Goal: Task Accomplishment & Management: Use online tool/utility

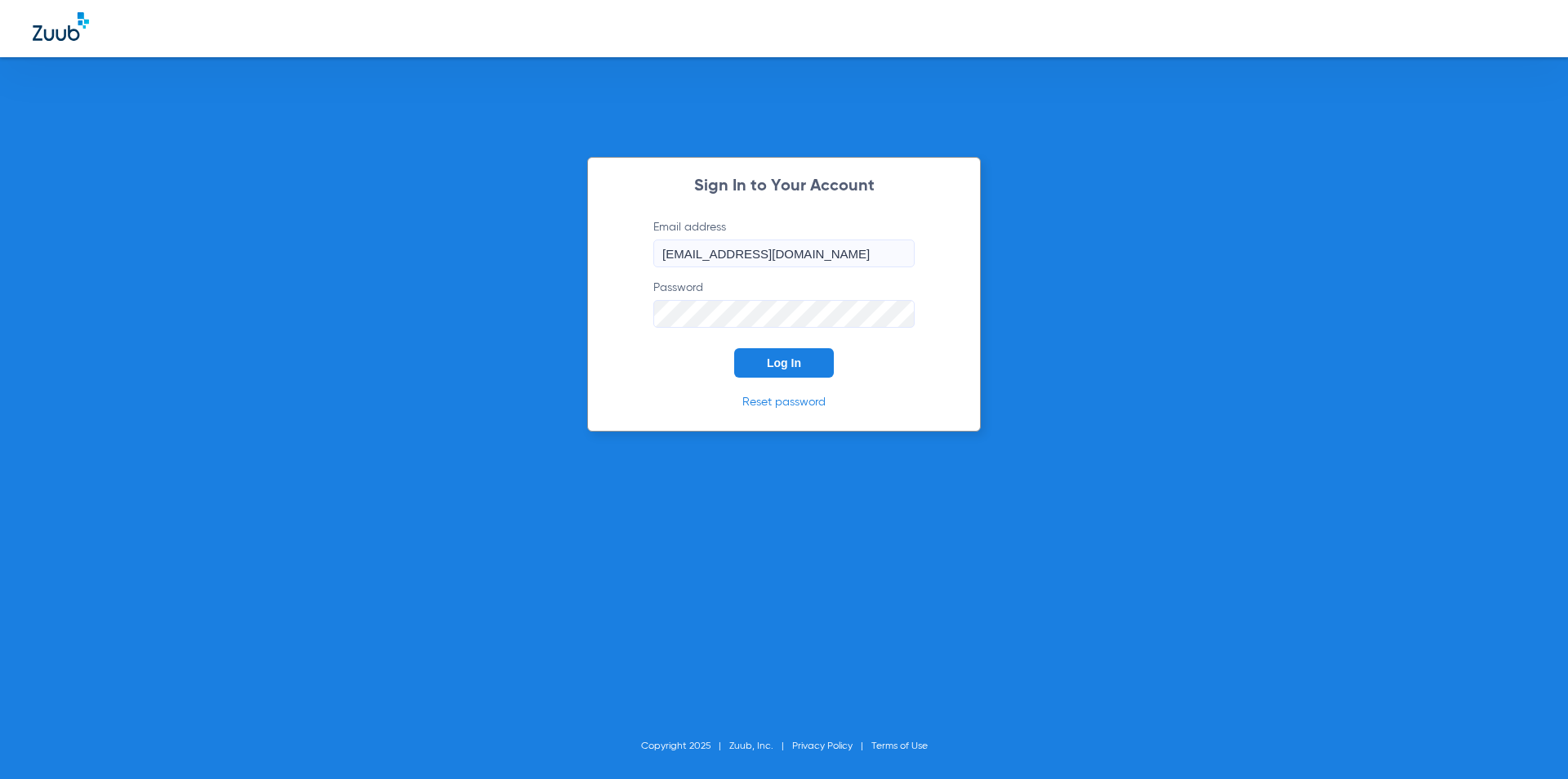
click at [806, 361] on button "Log In" at bounding box center [784, 363] width 100 height 30
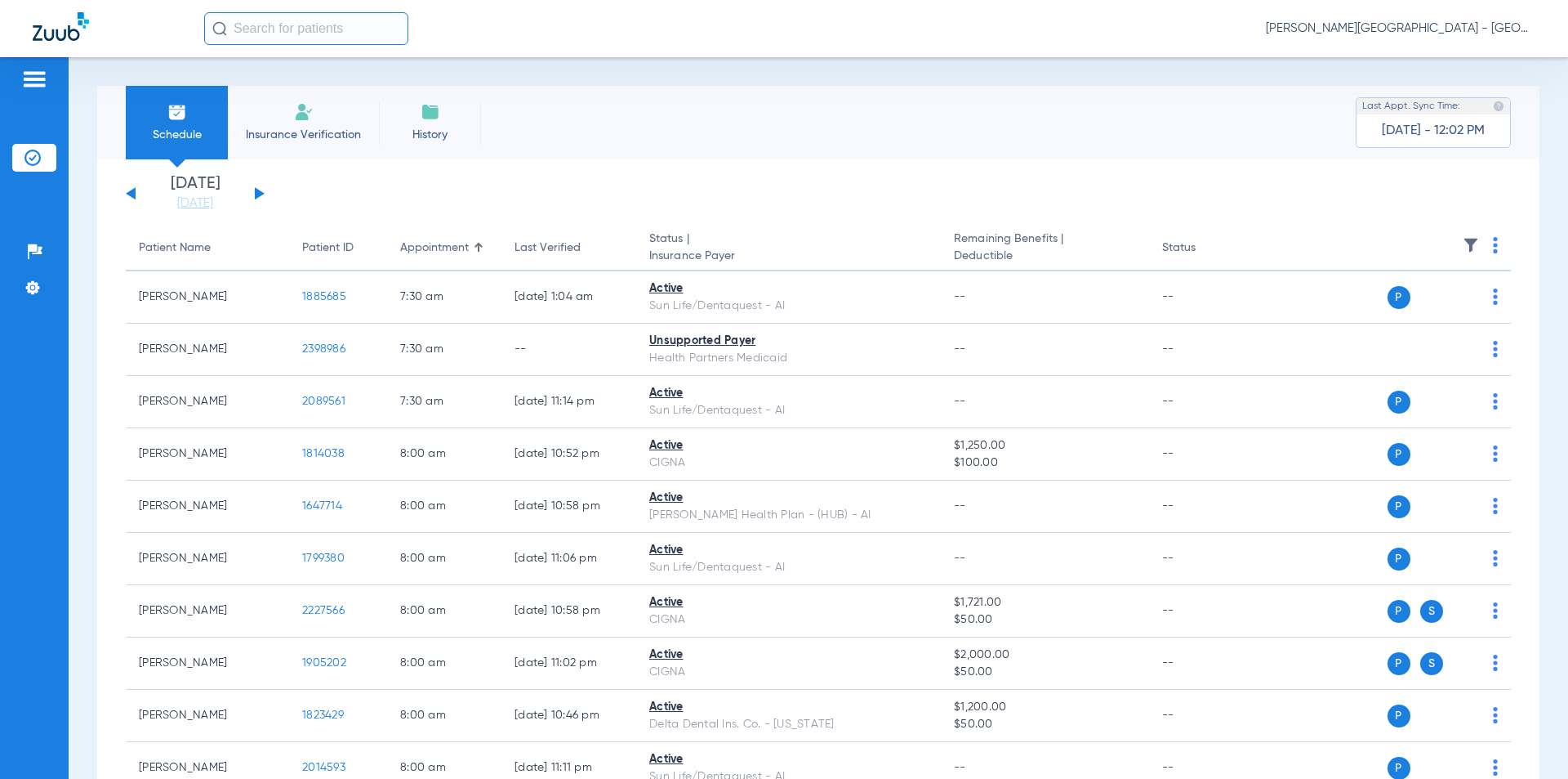
click at [256, 191] on button at bounding box center [260, 193] width 10 height 12
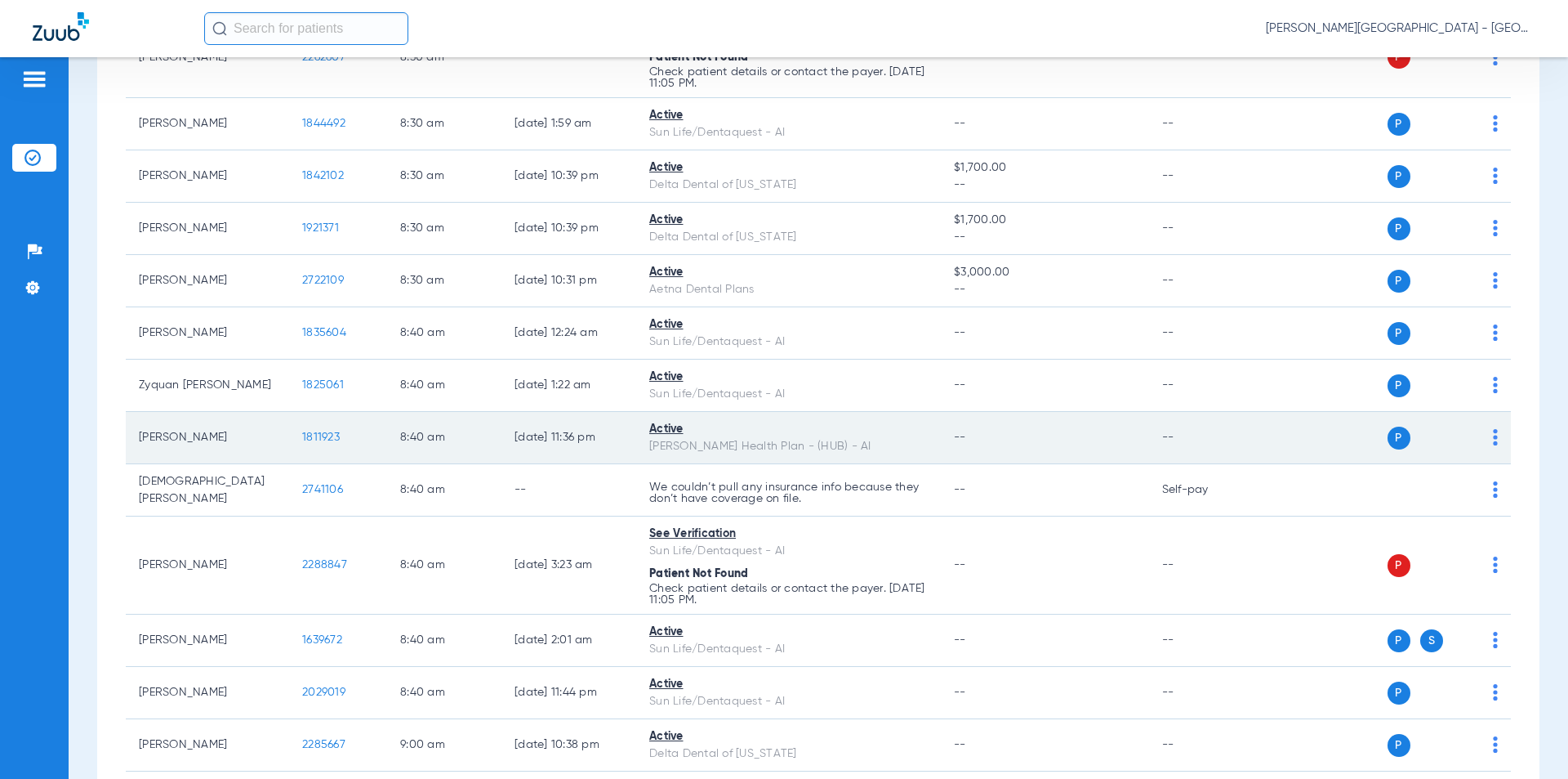
scroll to position [2043, 0]
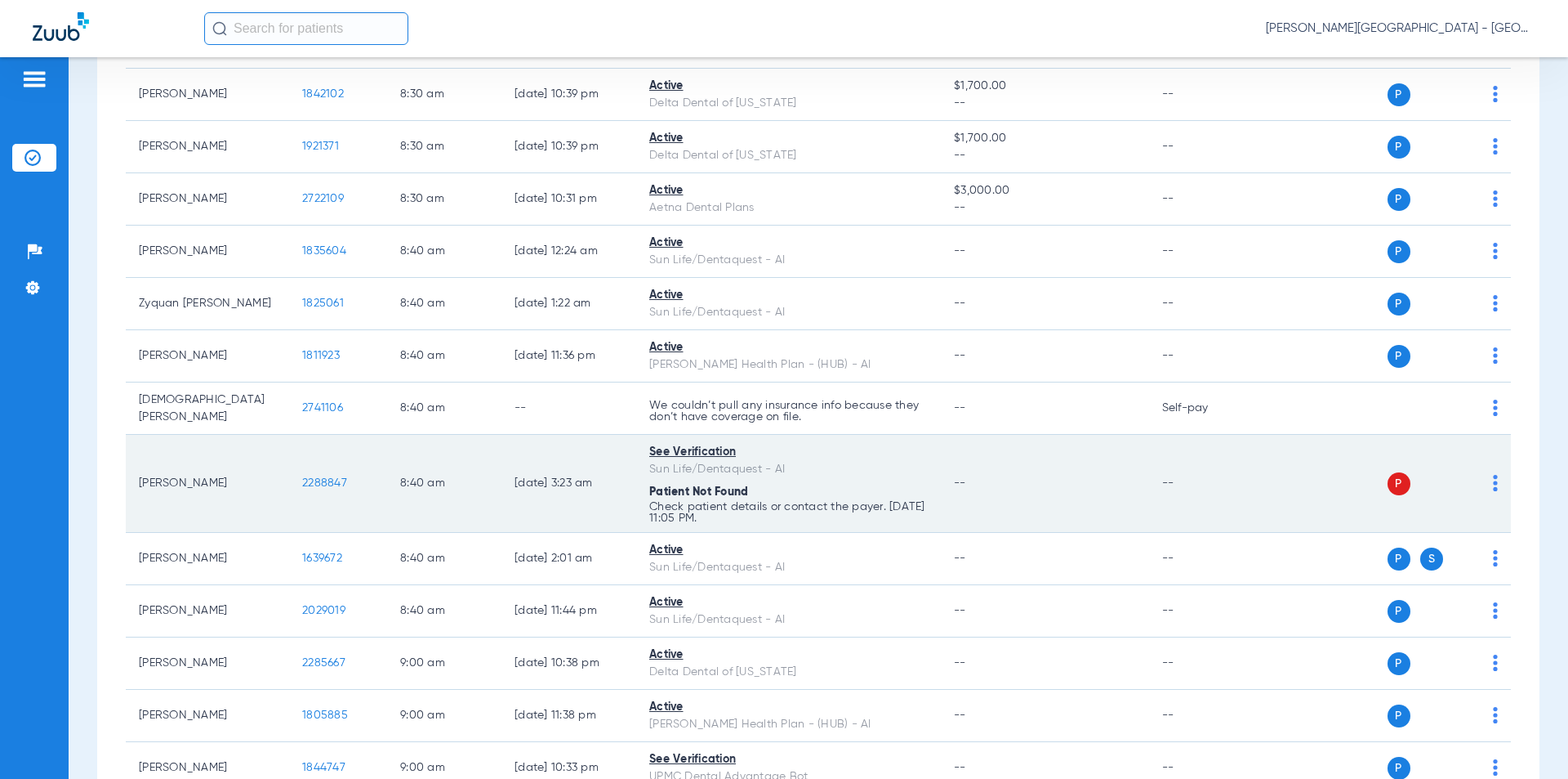
drag, startPoint x: 353, startPoint y: 458, endPoint x: 326, endPoint y: 461, distance: 27.2
click at [274, 456] on tr "[PERSON_NAME] 2288847 8:40 AM [DATE] 3:23 AM See Verification Sun Life/Dentaque…" at bounding box center [818, 484] width 1385 height 98
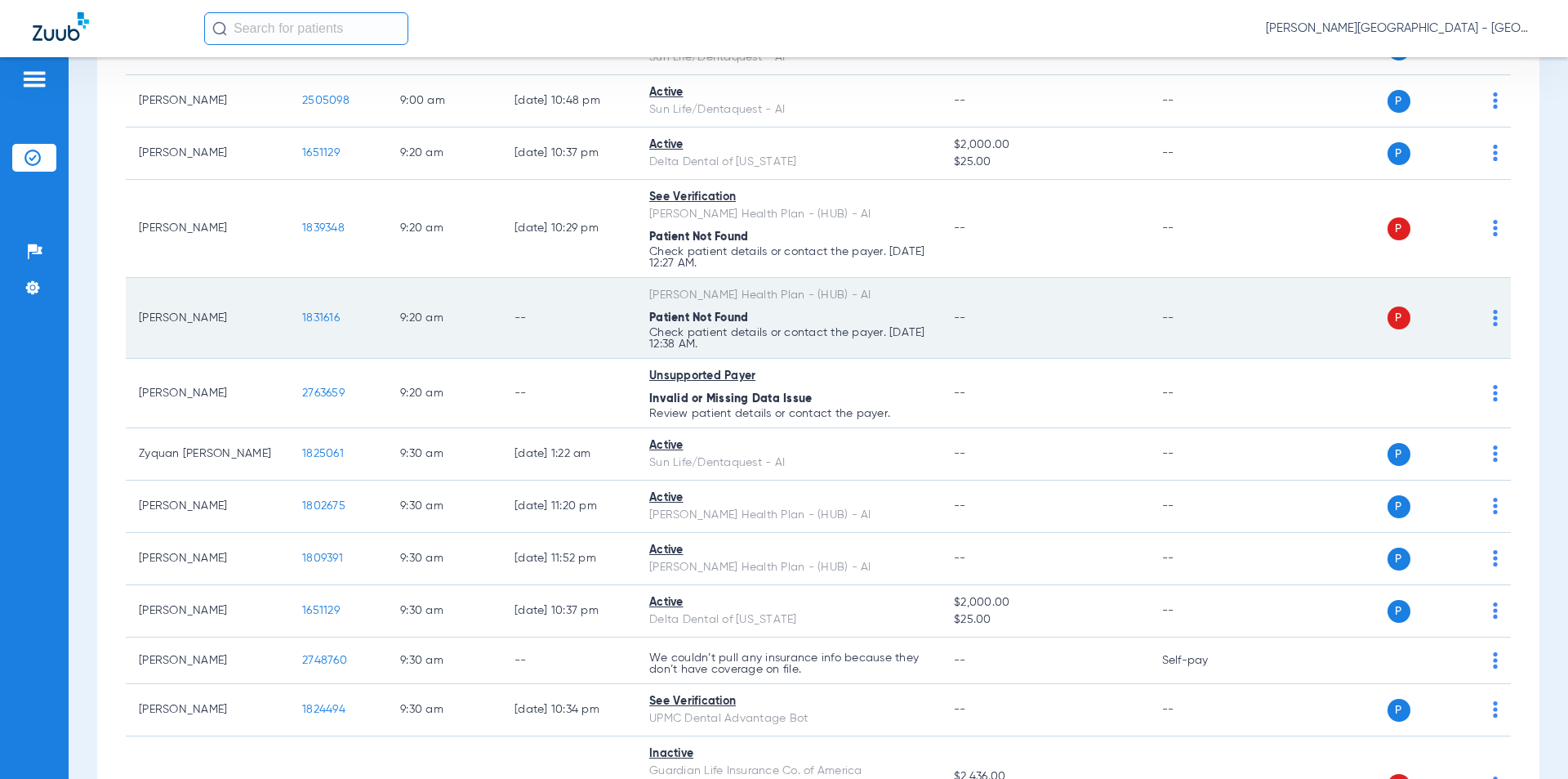
scroll to position [3105, 0]
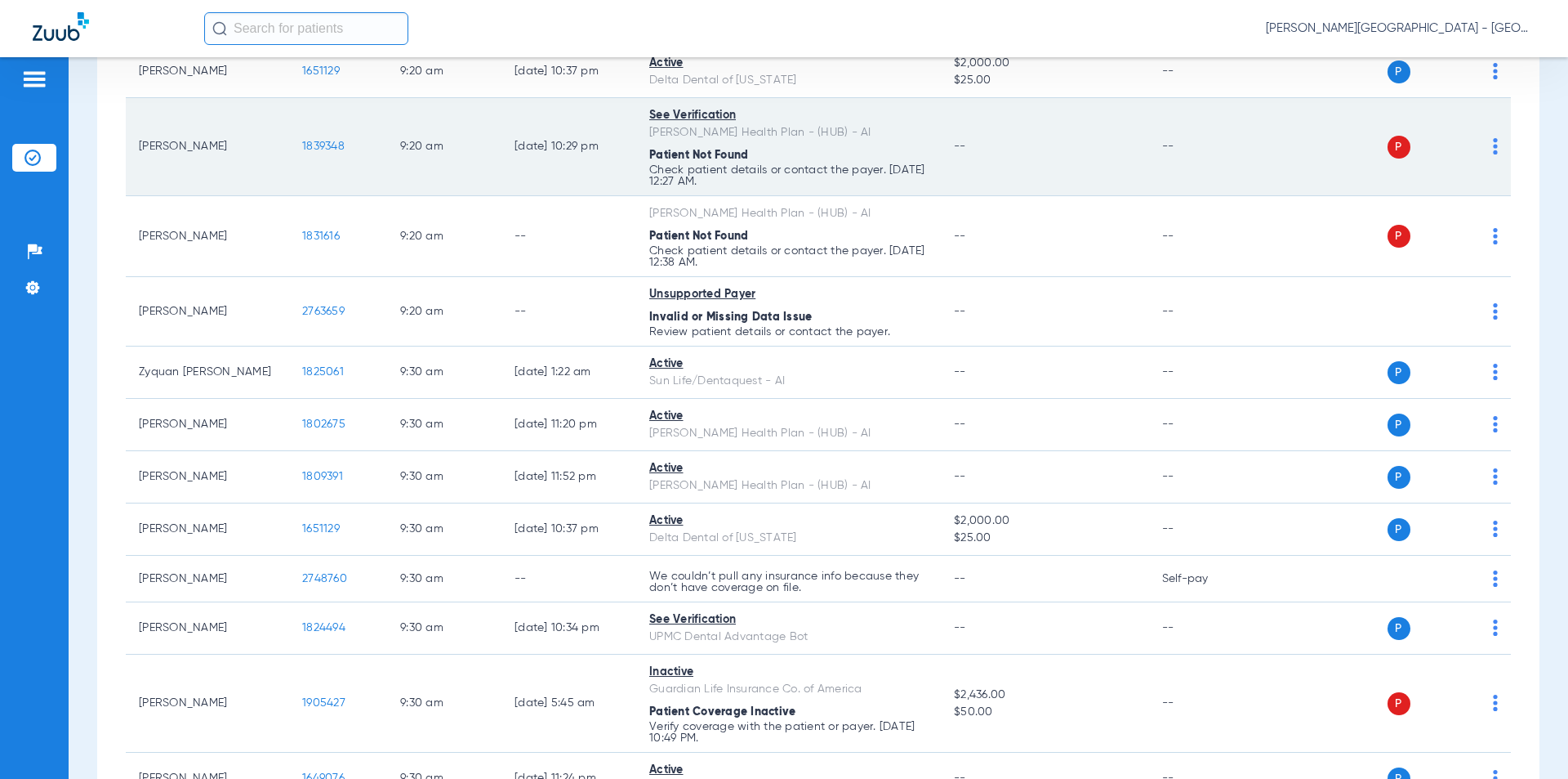
drag, startPoint x: 352, startPoint y: 121, endPoint x: 317, endPoint y: 117, distance: 35.2
click at [288, 117] on tr "[PERSON_NAME] 1839348 9:20 AM [DATE] 10:29 PM See Verification [PERSON_NAME] He…" at bounding box center [818, 147] width 1385 height 98
copy tr "1839348"
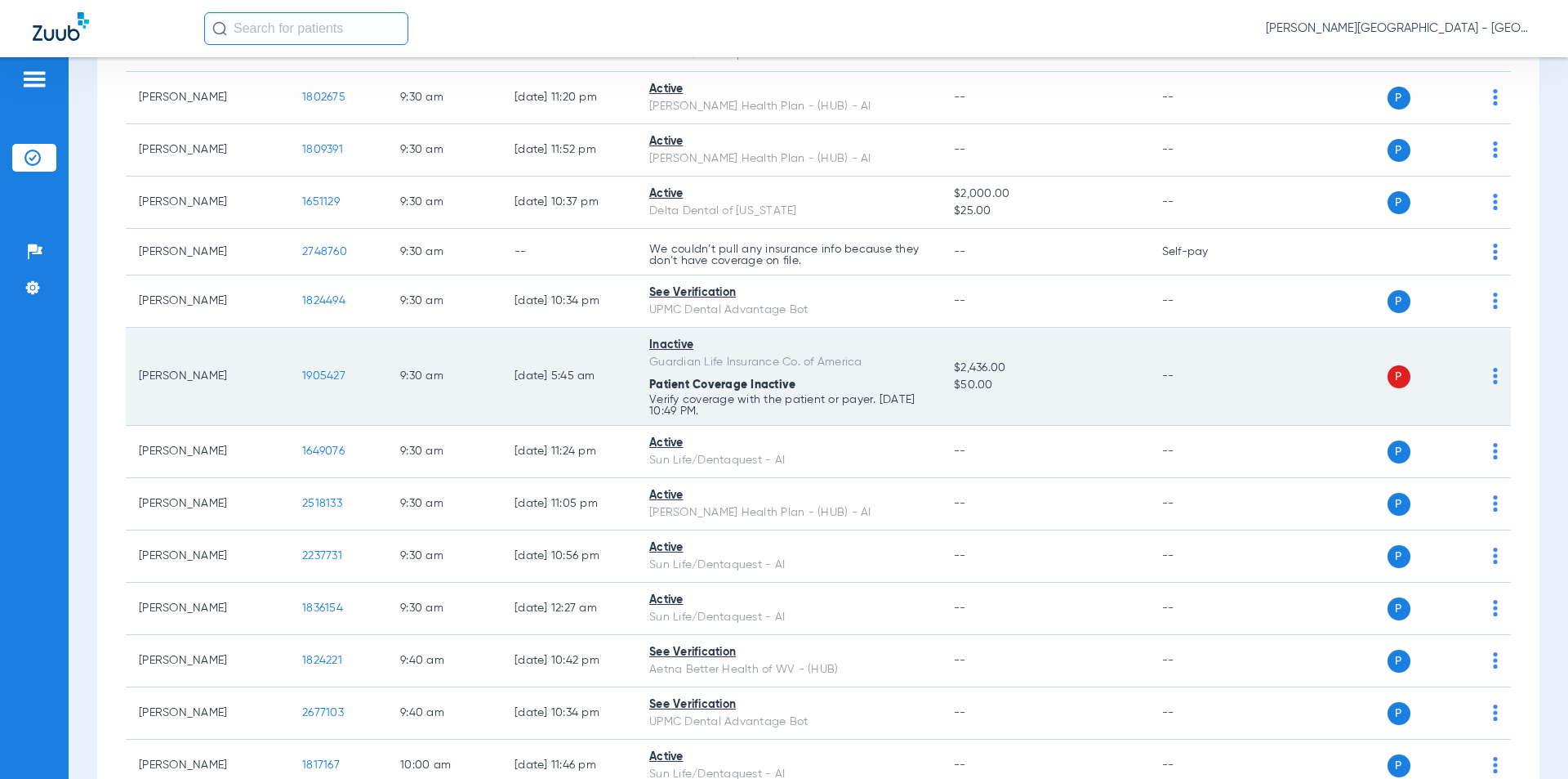
scroll to position [3514, 0]
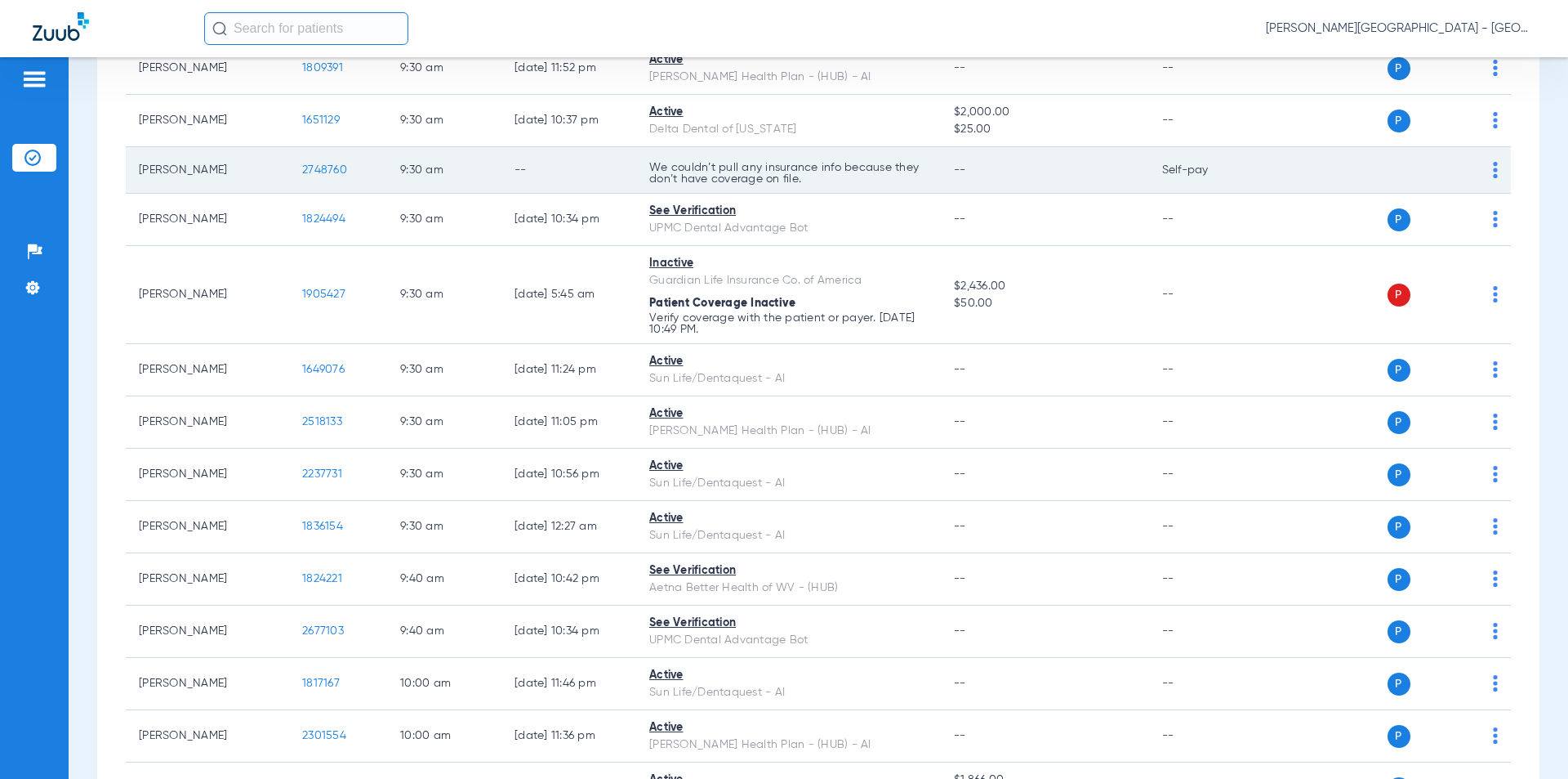
drag, startPoint x: 339, startPoint y: 152, endPoint x: 325, endPoint y: 152, distance: 14.0
click at [288, 149] on tr "[PERSON_NAME] 2748760 9:30 AM -- We couldn’t pull any insurance info because th…" at bounding box center [818, 170] width 1385 height 46
copy tr "2748760"
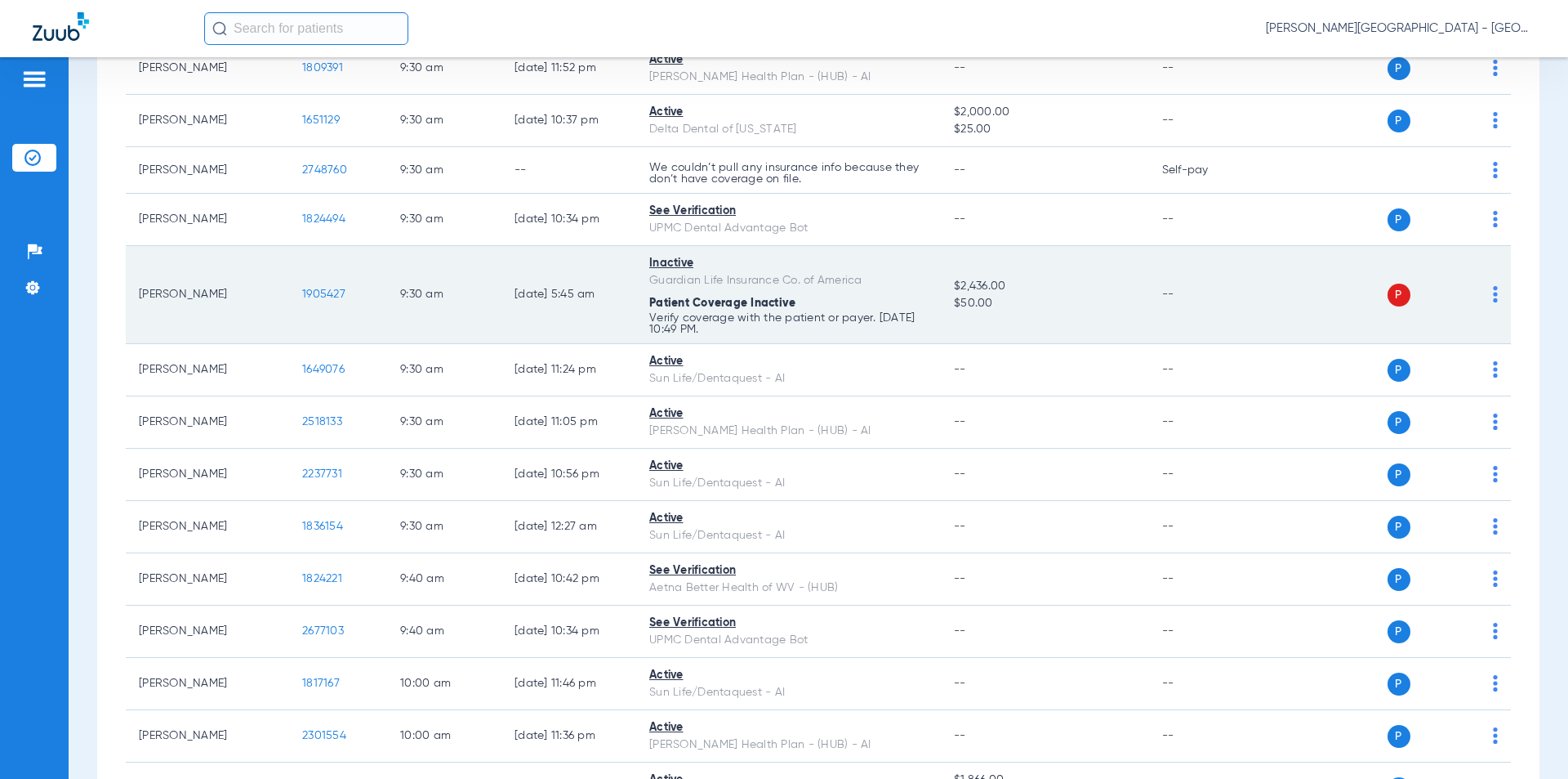
drag, startPoint x: 323, startPoint y: 274, endPoint x: 343, endPoint y: 301, distance: 33.6
click at [290, 270] on td "1905427" at bounding box center [338, 294] width 98 height 98
copy span "1905427"
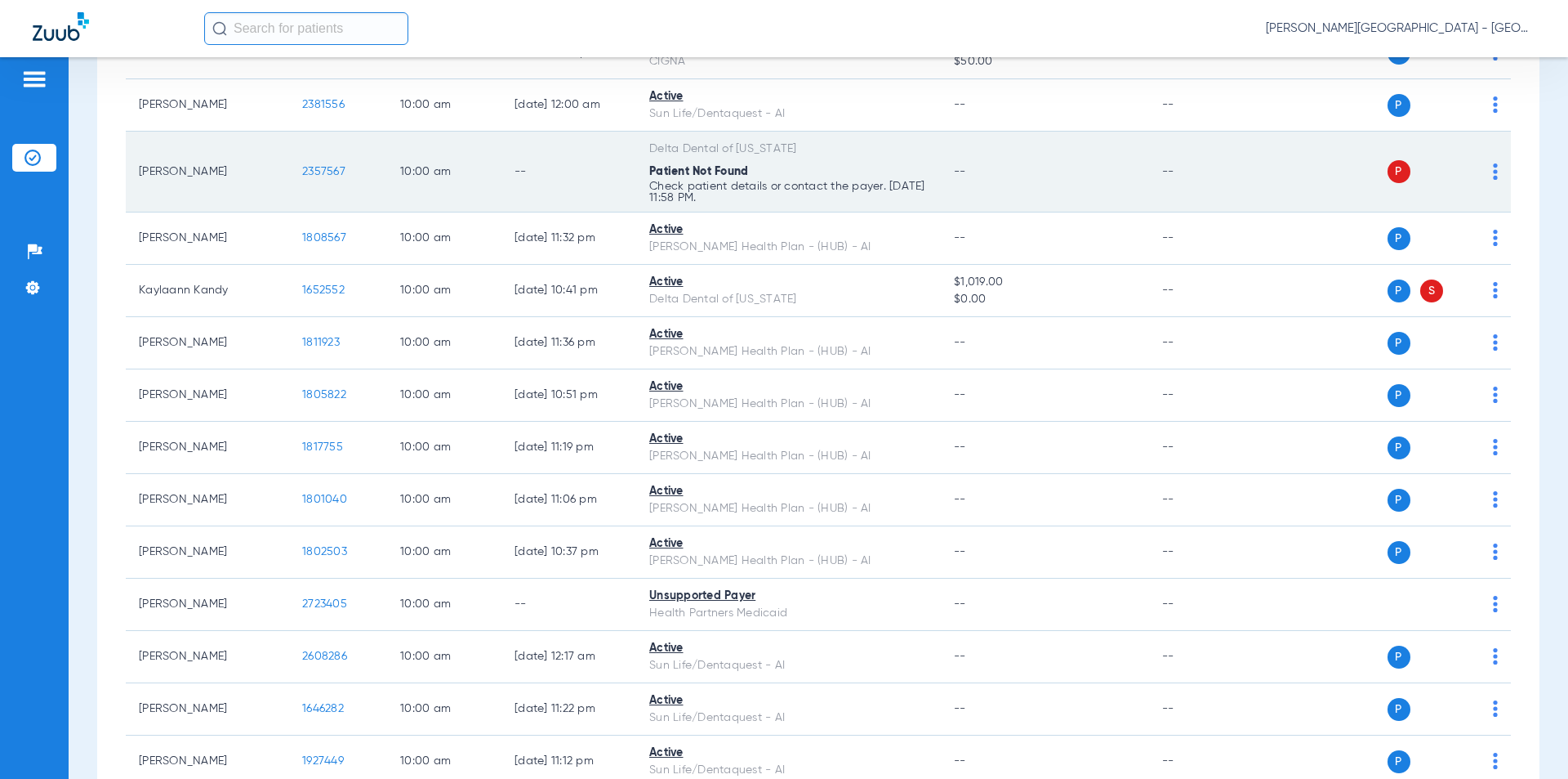
scroll to position [4331, 0]
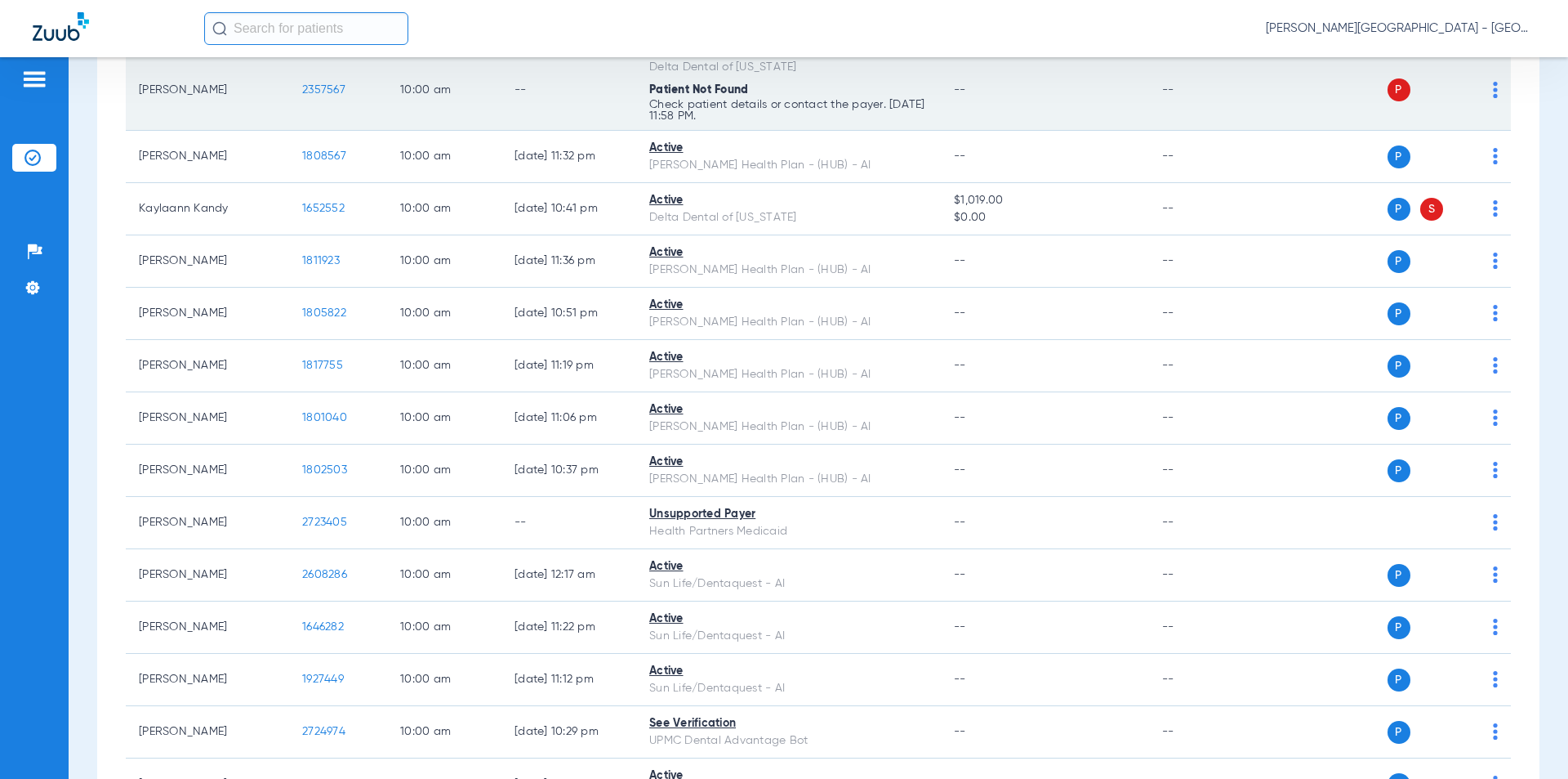
drag, startPoint x: 303, startPoint y: 65, endPoint x: 293, endPoint y: 65, distance: 10.0
click at [293, 65] on td "2357567" at bounding box center [338, 90] width 98 height 81
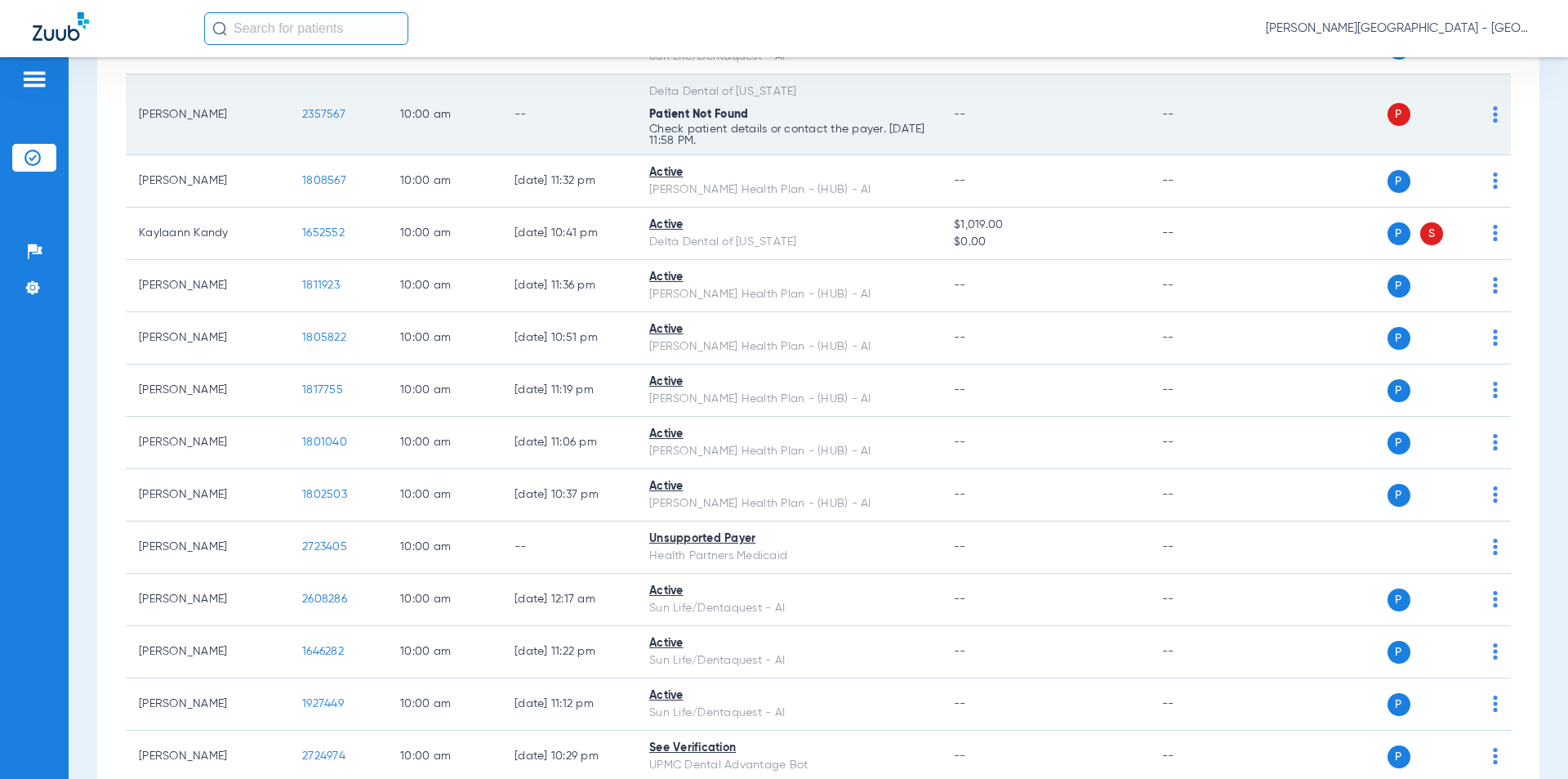
copy span "2357567"
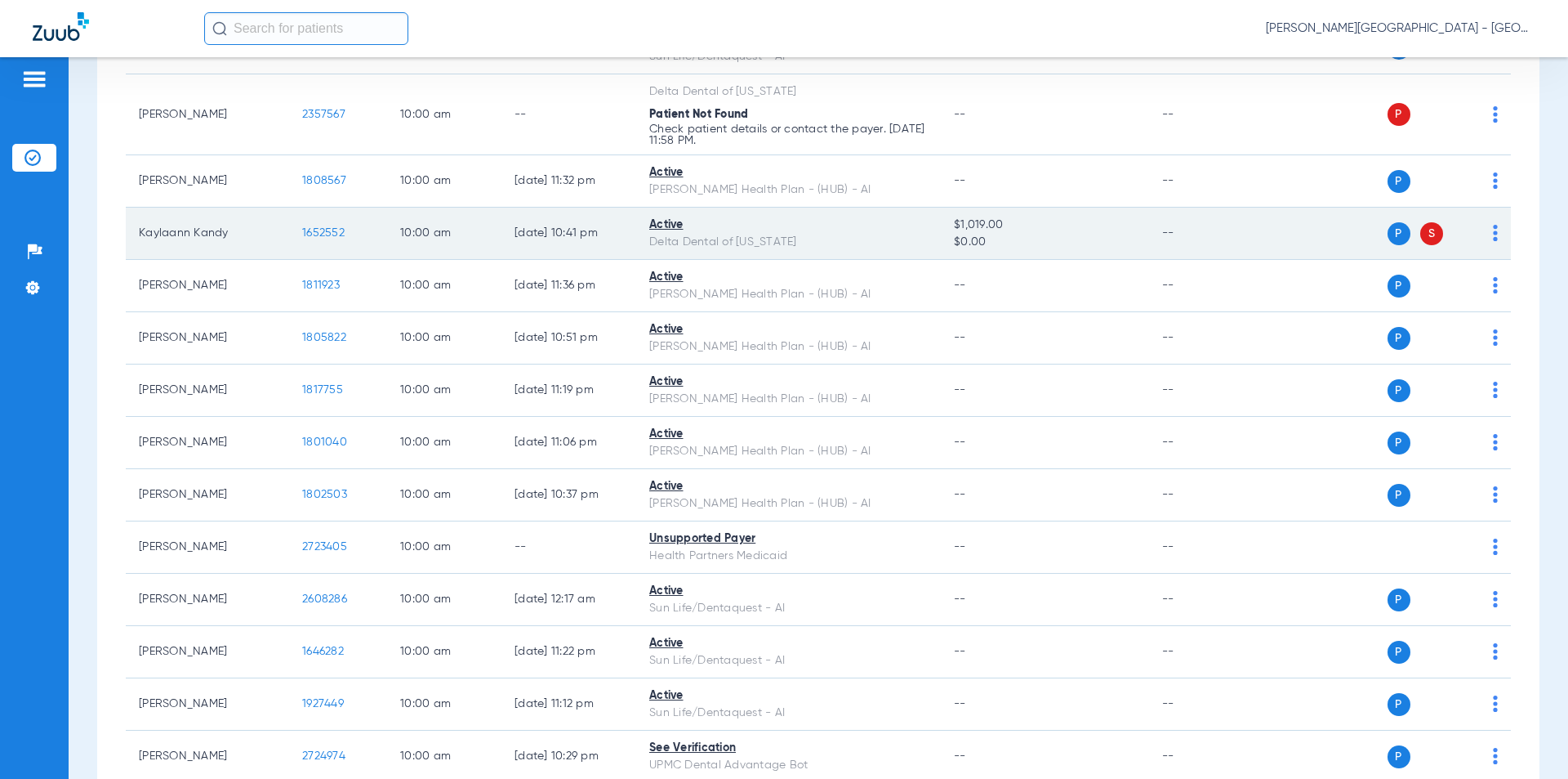
click at [291, 211] on td "1652552" at bounding box center [338, 233] width 98 height 52
copy span "1652552"
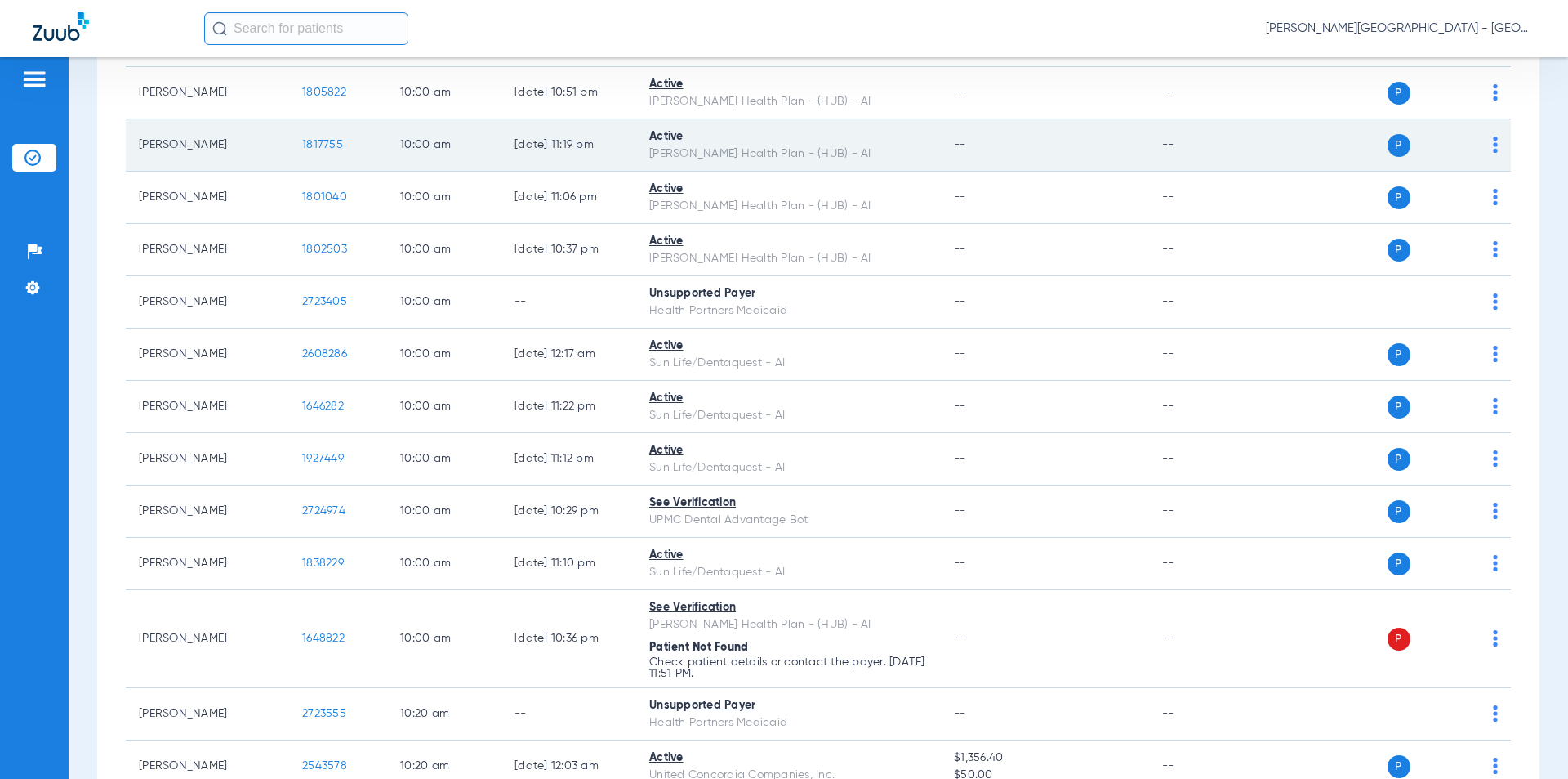
scroll to position [4633, 0]
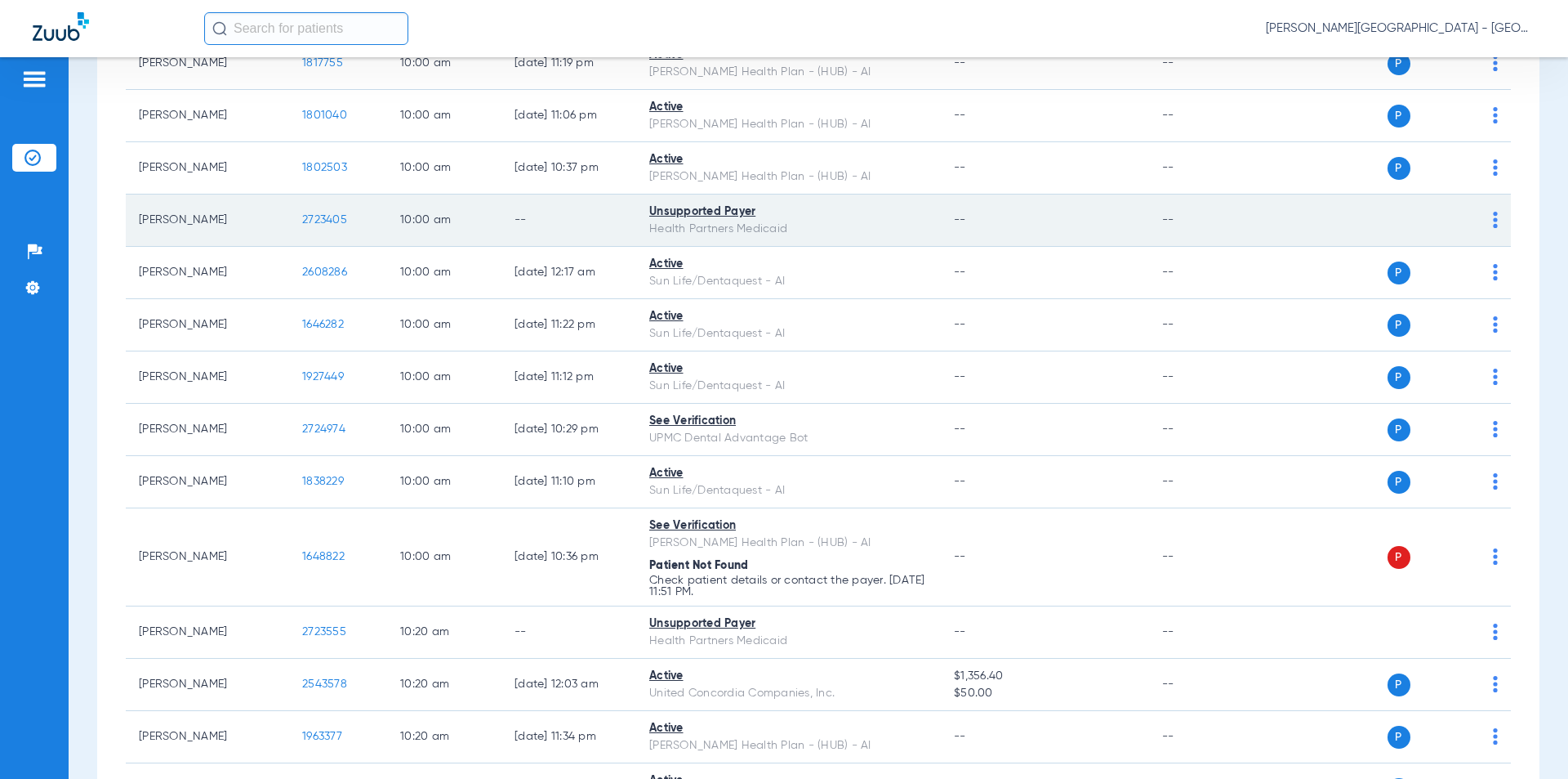
click at [288, 197] on tr "[PERSON_NAME] 2723405 10:00 AM -- Unsupported Payer Health Partners Medicaid --…" at bounding box center [818, 220] width 1385 height 52
copy tr "2723405"
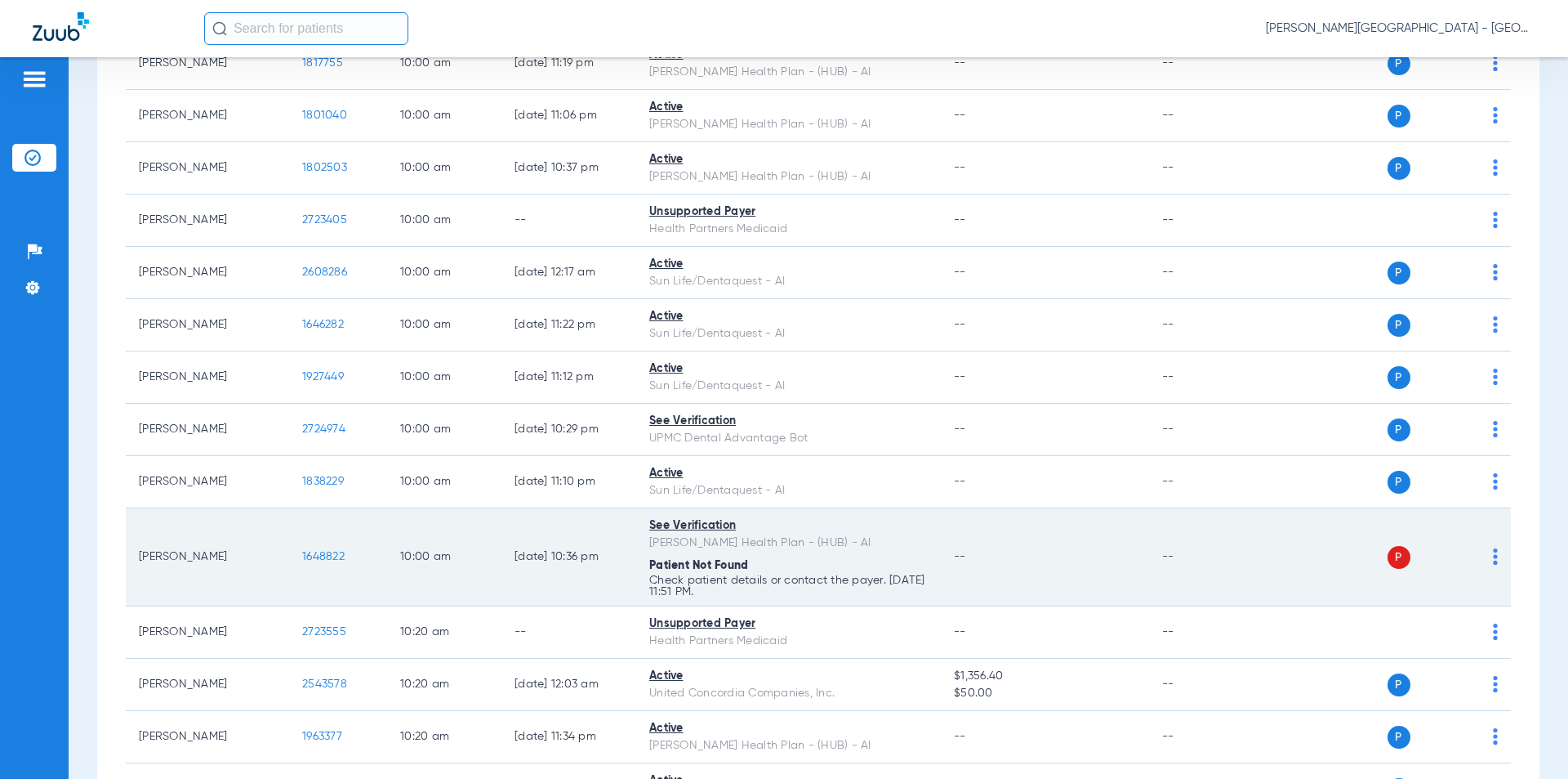
drag, startPoint x: 285, startPoint y: 533, endPoint x: 270, endPoint y: 532, distance: 15.0
click at [270, 532] on tr "[PERSON_NAME] 1648822 10:00 AM [DATE] 10:36 PM See Verification [PERSON_NAME] H…" at bounding box center [818, 557] width 1385 height 98
copy tr "1648822"
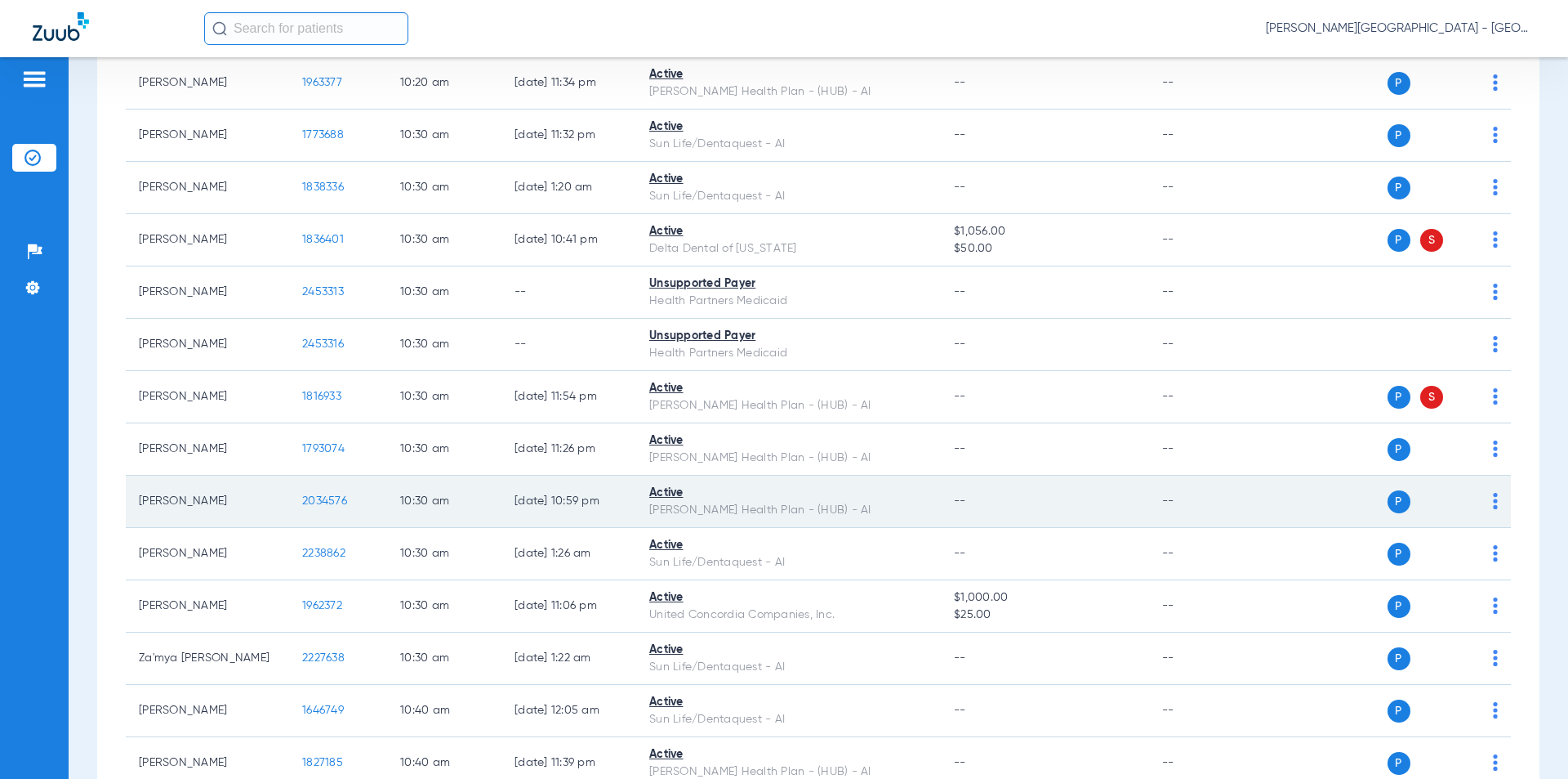
scroll to position [5369, 0]
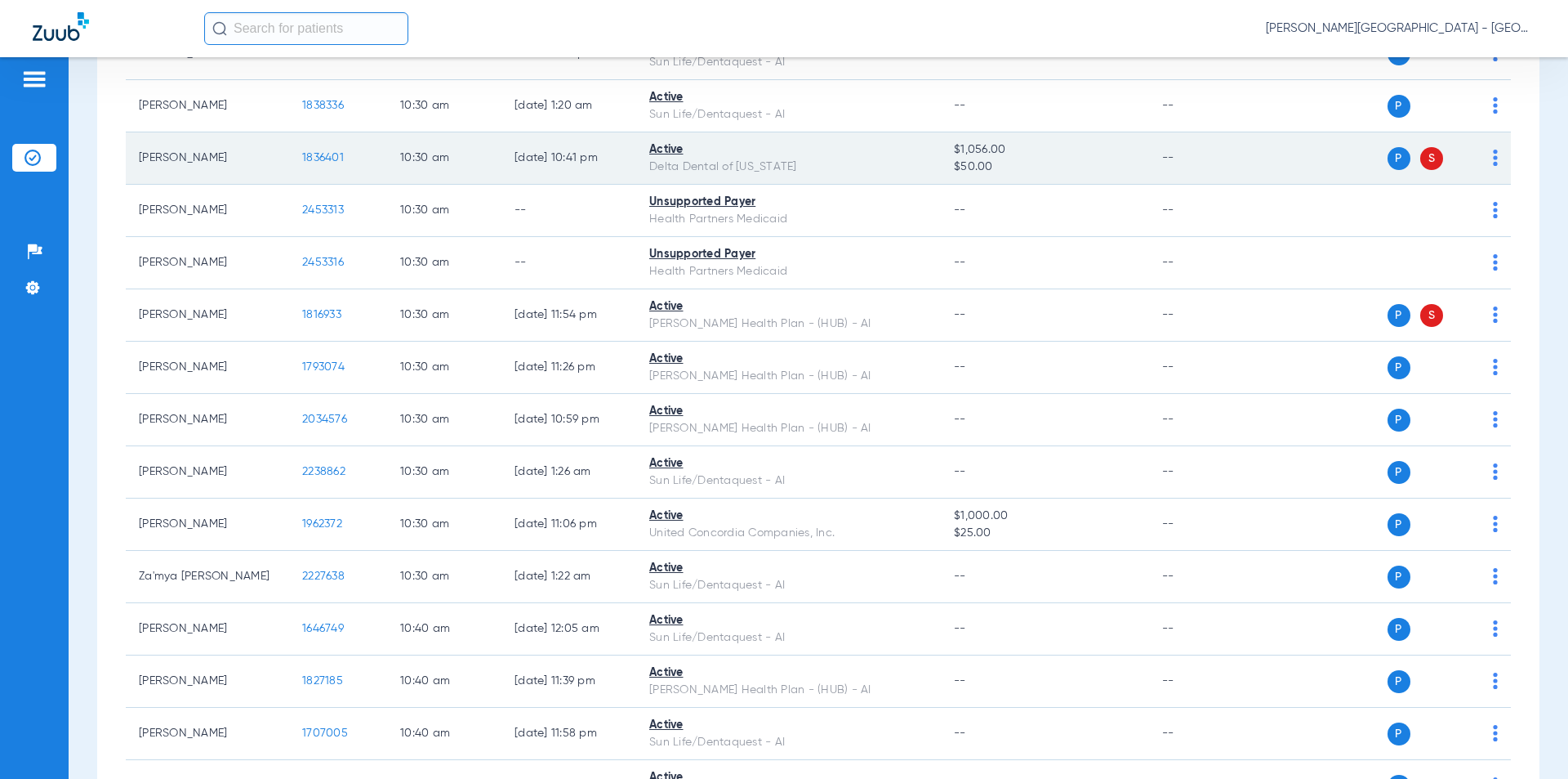
click at [252, 141] on tr "[PERSON_NAME] 1836401 10:30 AM [DATE] 10:41 PM Active Delta Dental of [US_STATE…" at bounding box center [818, 158] width 1385 height 52
copy tr "1836401"
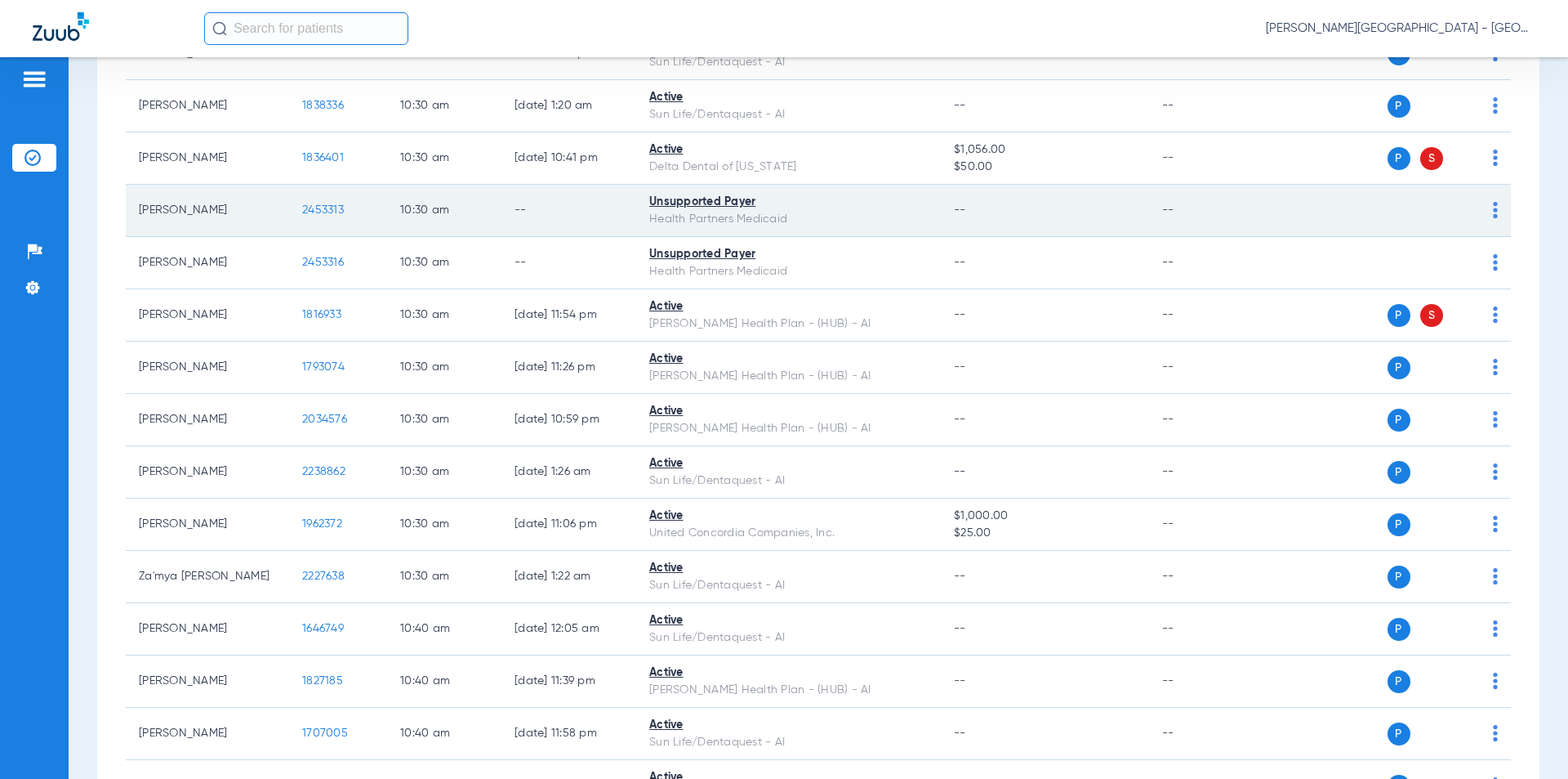
click at [300, 190] on td "2453313" at bounding box center [338, 210] width 98 height 52
copy span "2453313"
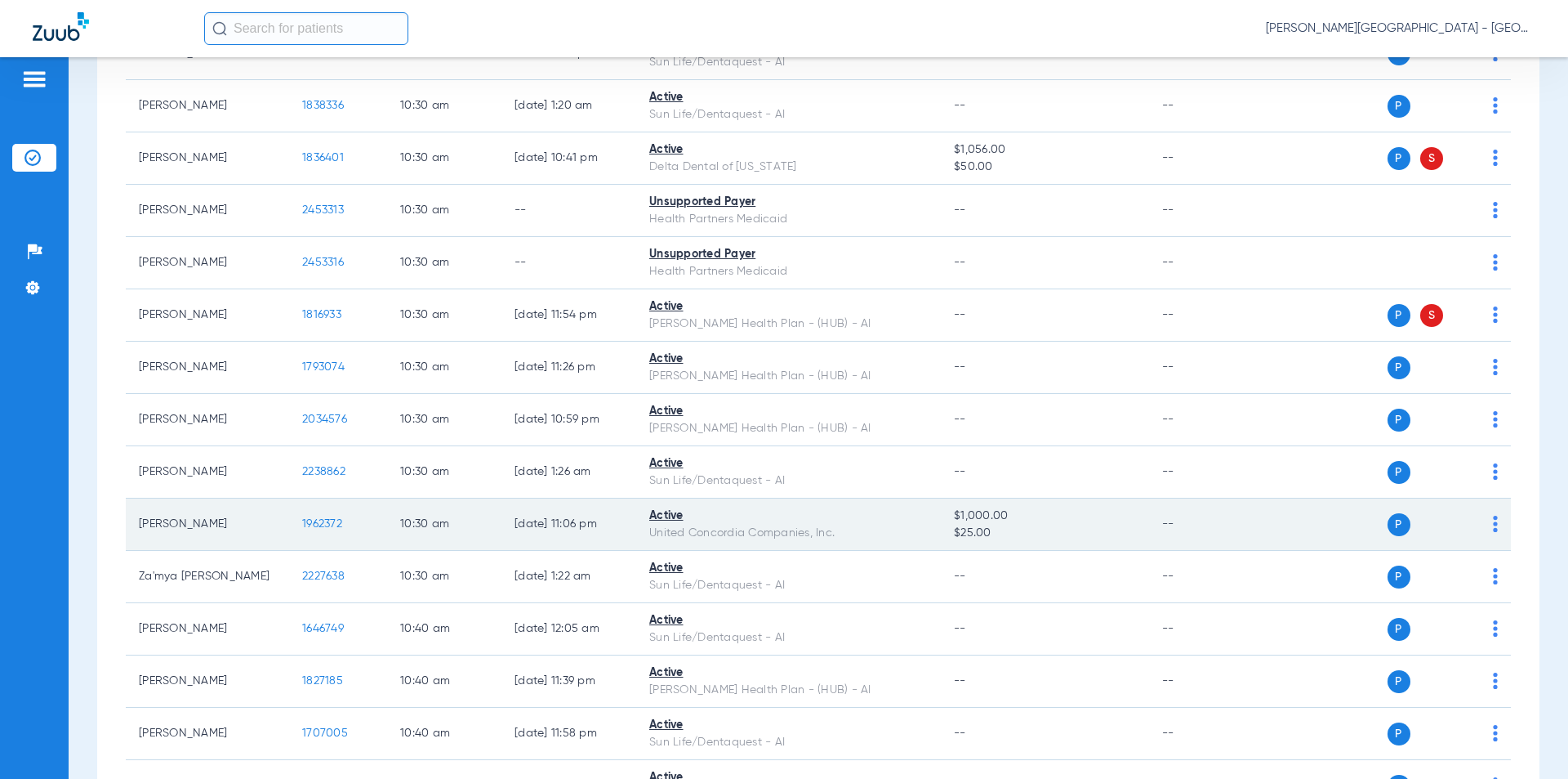
scroll to position [5532, 0]
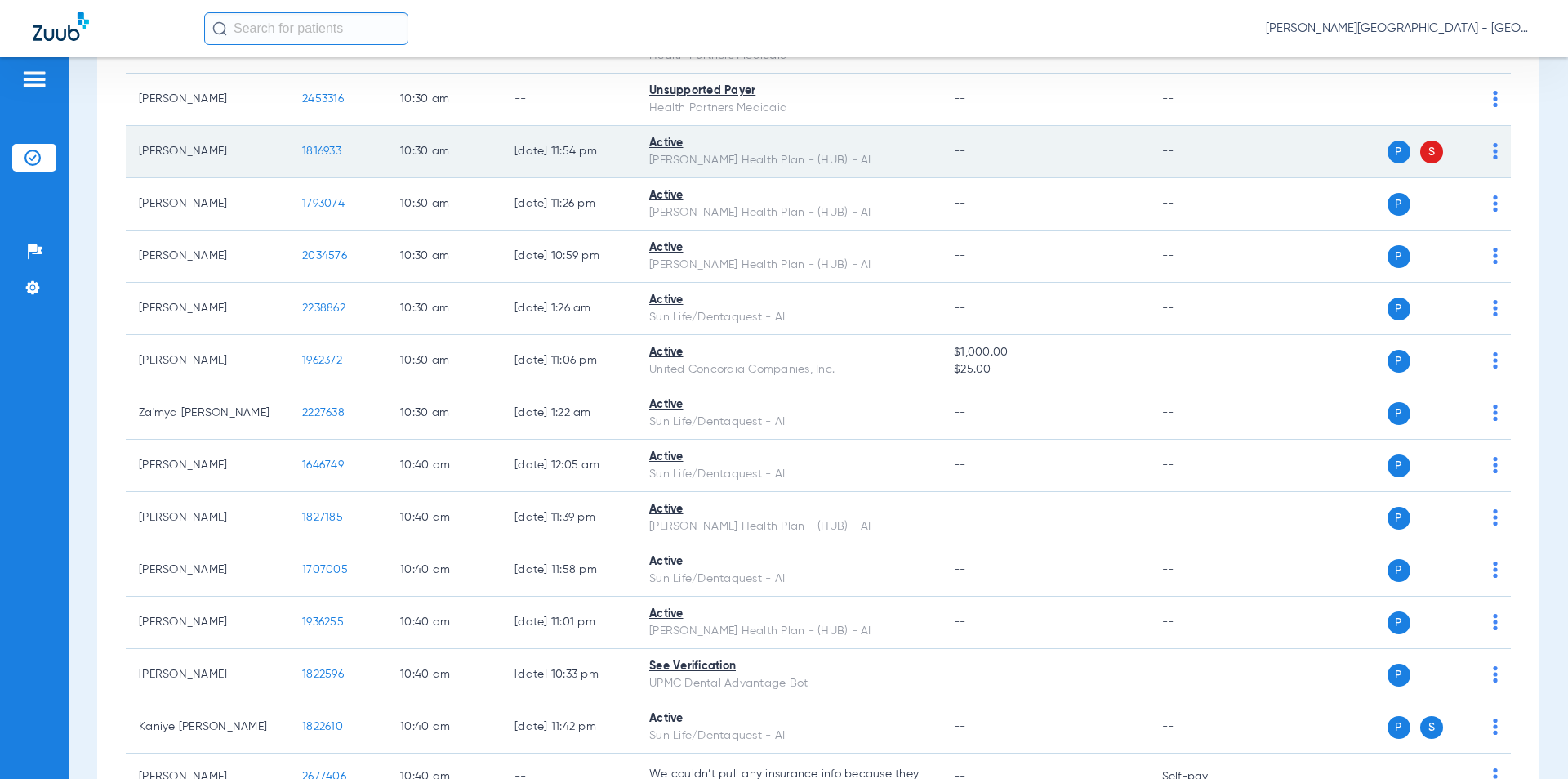
drag, startPoint x: 308, startPoint y: 128, endPoint x: 291, endPoint y: 126, distance: 17.1
click at [291, 126] on td "1816933" at bounding box center [338, 151] width 98 height 52
copy span "1816933"
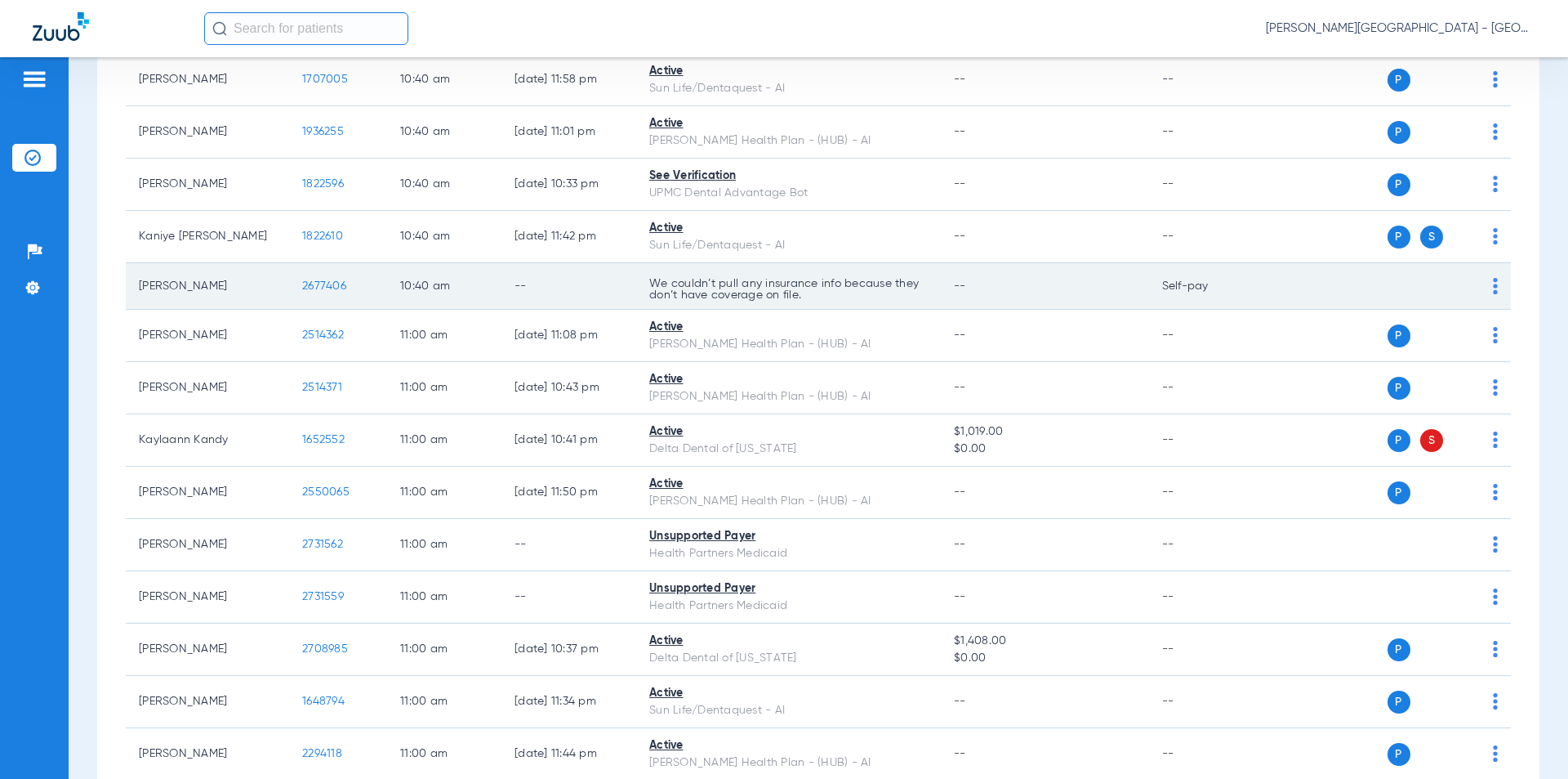
scroll to position [6104, 0]
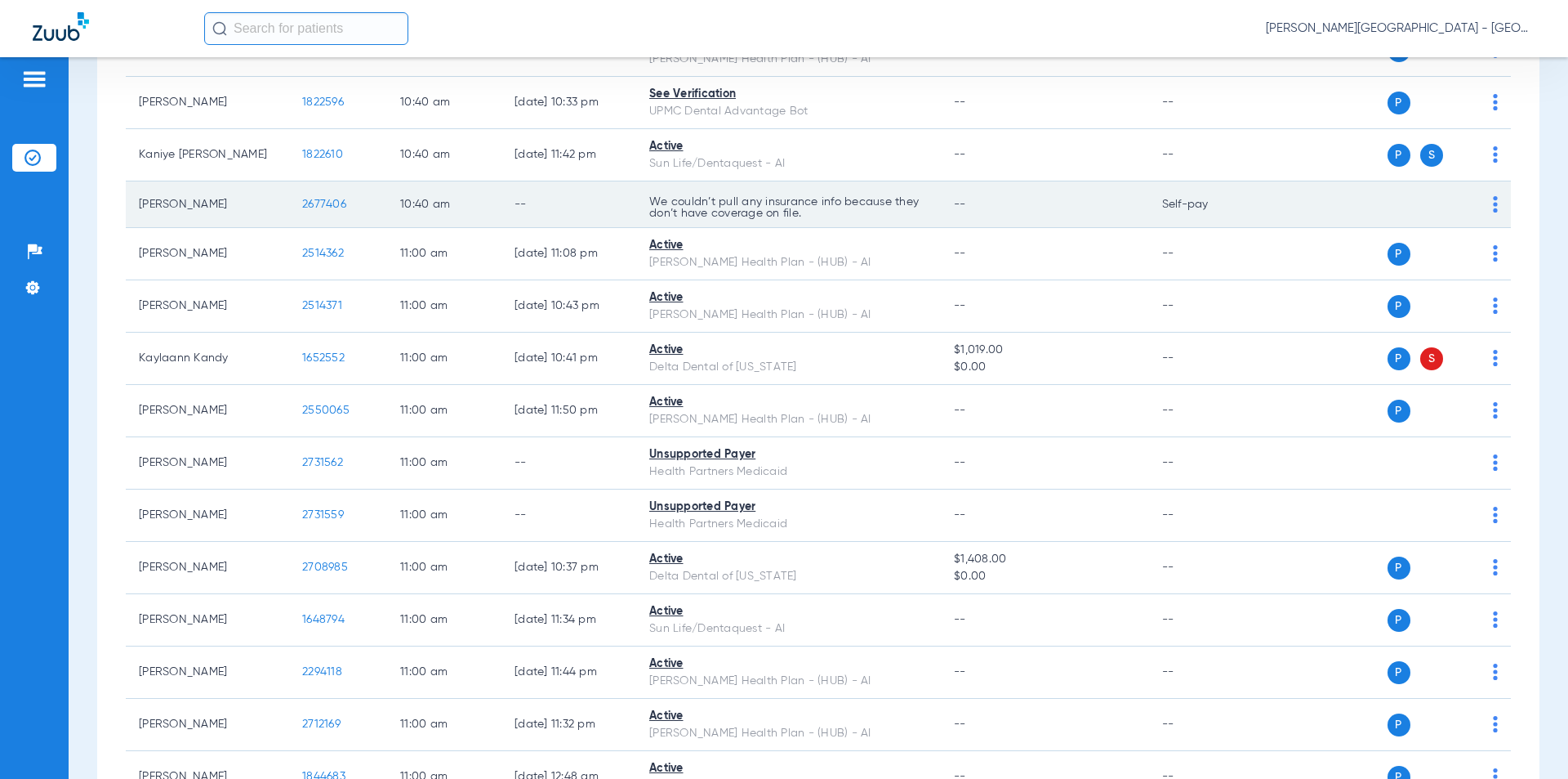
drag, startPoint x: 348, startPoint y: 184, endPoint x: 303, endPoint y: 182, distance: 45.0
click at [303, 182] on td "2677406" at bounding box center [338, 204] width 98 height 46
click at [303, 198] on span "2677406" at bounding box center [324, 204] width 44 height 12
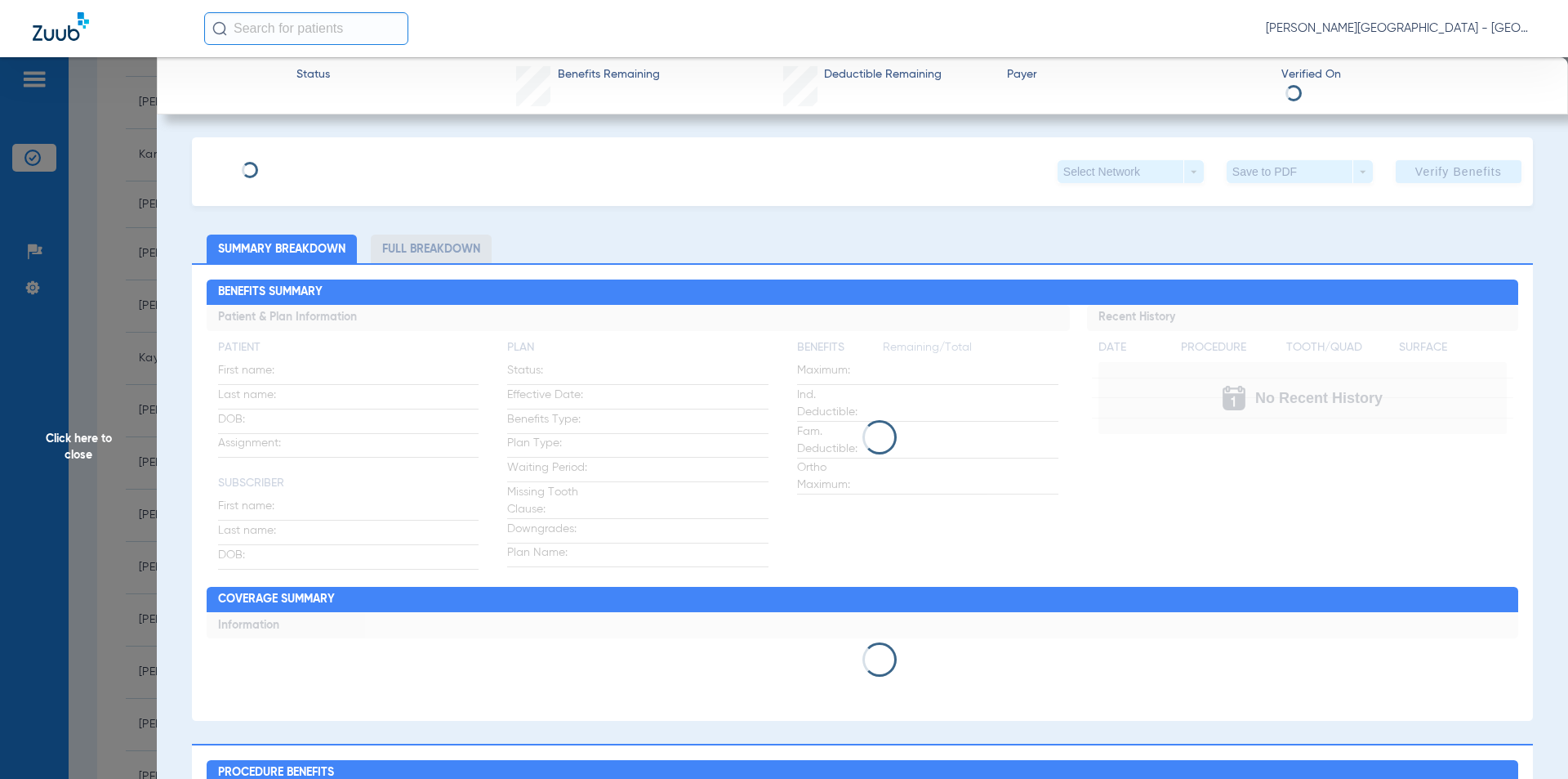
drag, startPoint x: 303, startPoint y: 182, endPoint x: 61, endPoint y: 532, distance: 425.5
click at [89, 439] on span "Click here to close" at bounding box center [79, 447] width 157 height 779
click at [78, 433] on span "Click here to close" at bounding box center [79, 447] width 157 height 779
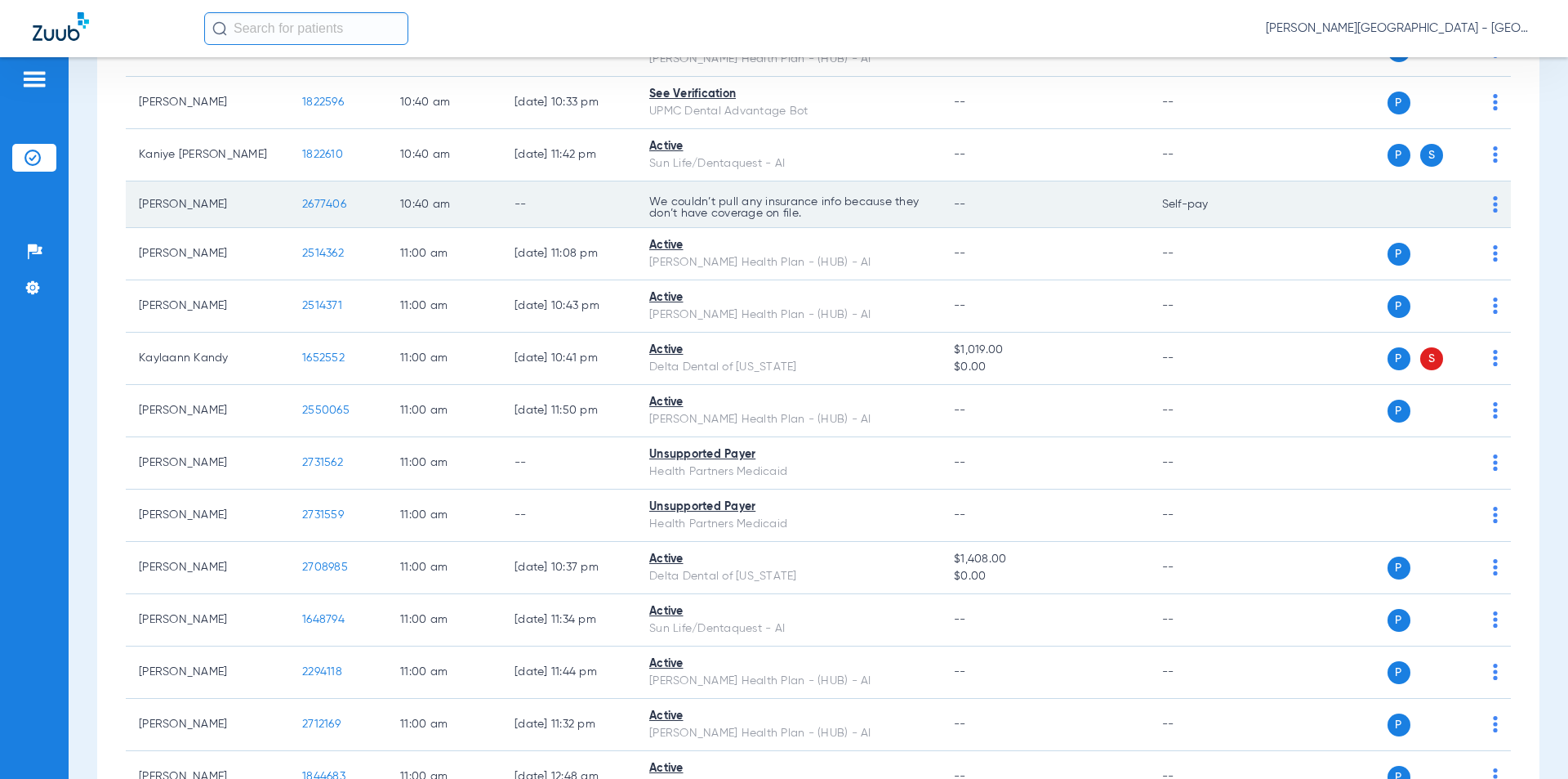
click at [298, 181] on td "2677406" at bounding box center [338, 204] width 98 height 46
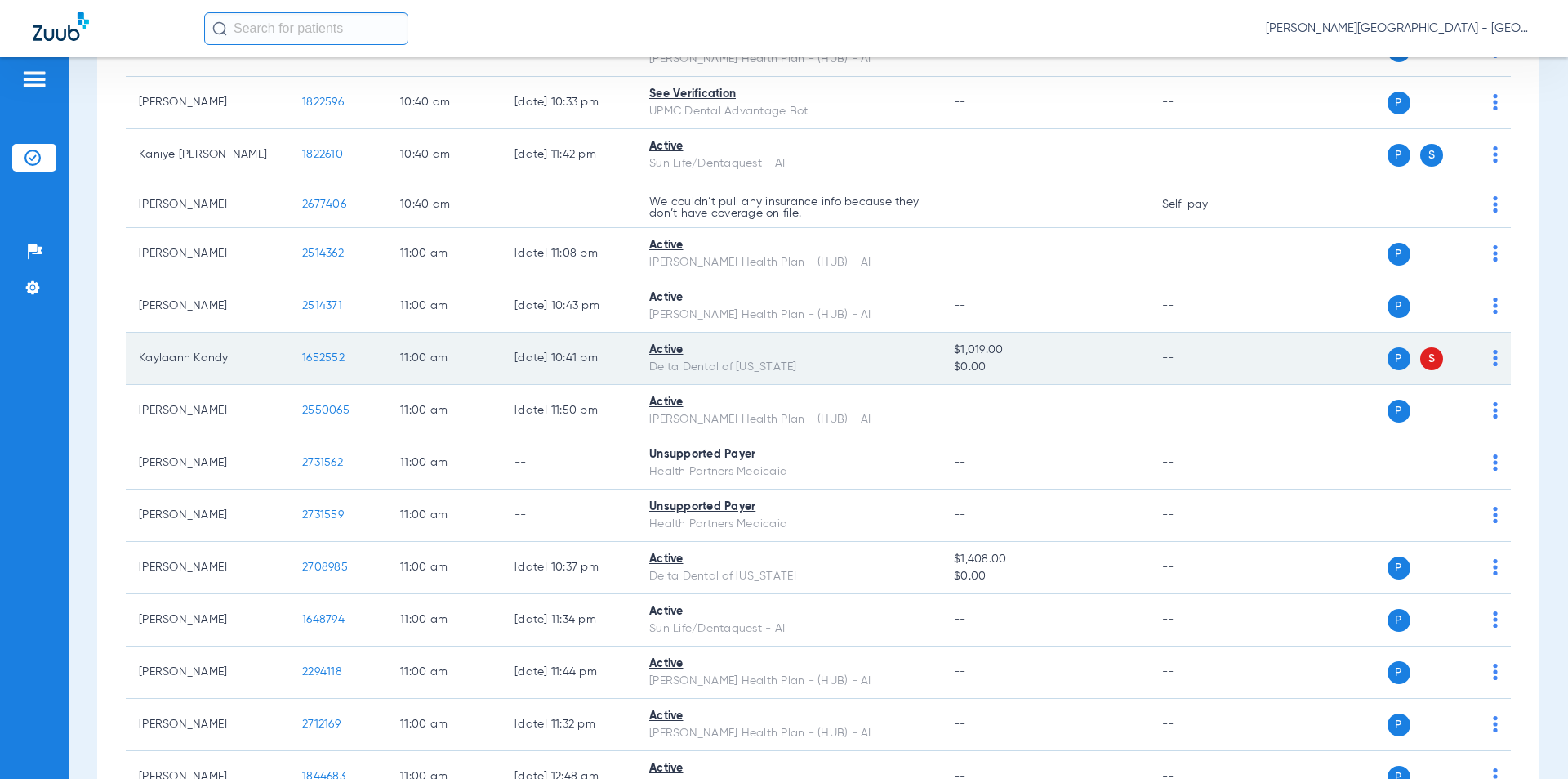
click at [266, 332] on tr "Kaylaann Kandy 1652552 11:00 AM [DATE] 10:41 PM Active Delta Dental of [US_STAT…" at bounding box center [818, 358] width 1385 height 52
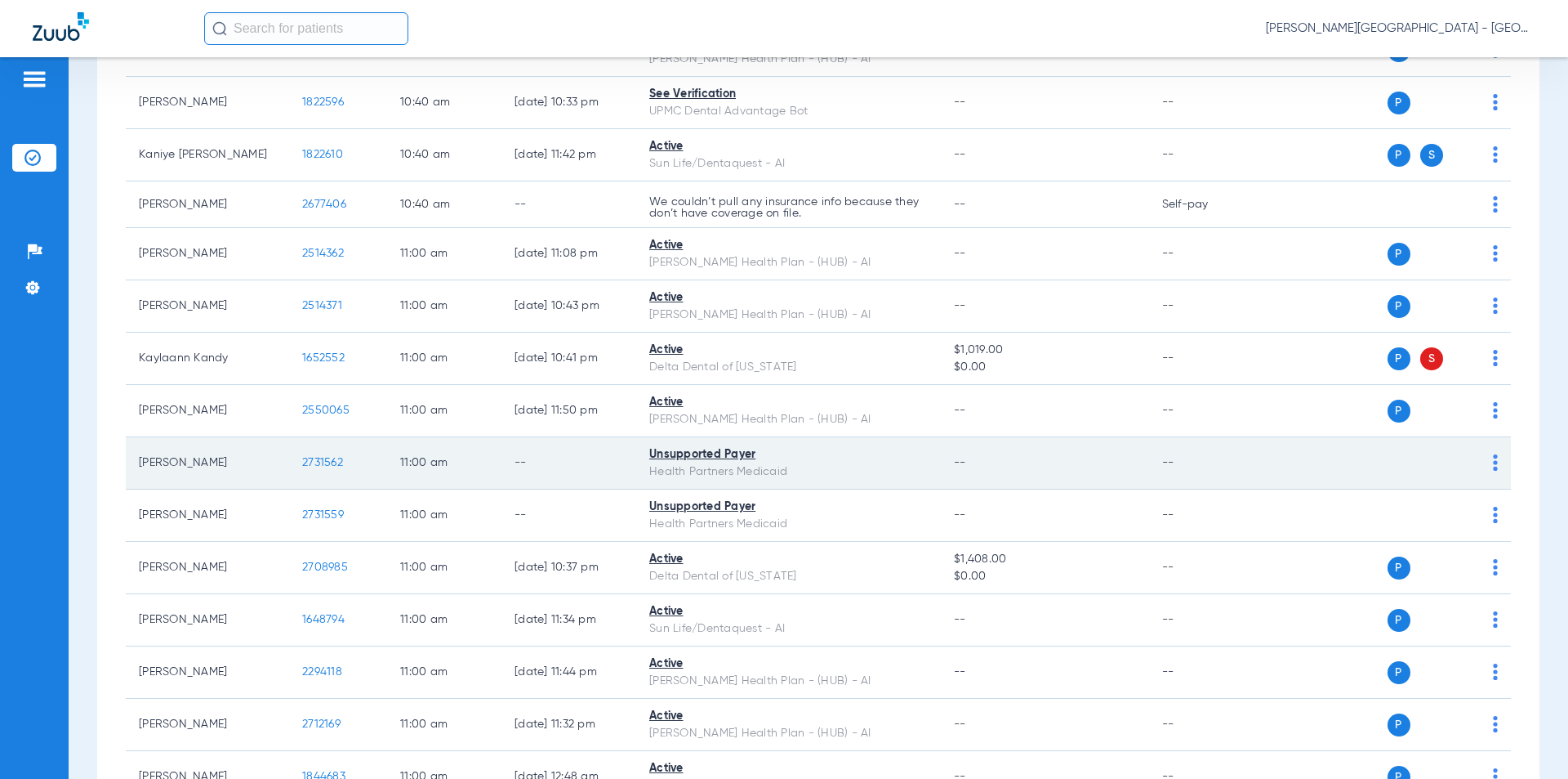
drag, startPoint x: 313, startPoint y: 447, endPoint x: 346, endPoint y: 445, distance: 33.1
click at [288, 449] on tr "[PERSON_NAME] 2731562 11:00 AM -- Unsupported Payer Health Partners Medicaid --…" at bounding box center [818, 463] width 1385 height 52
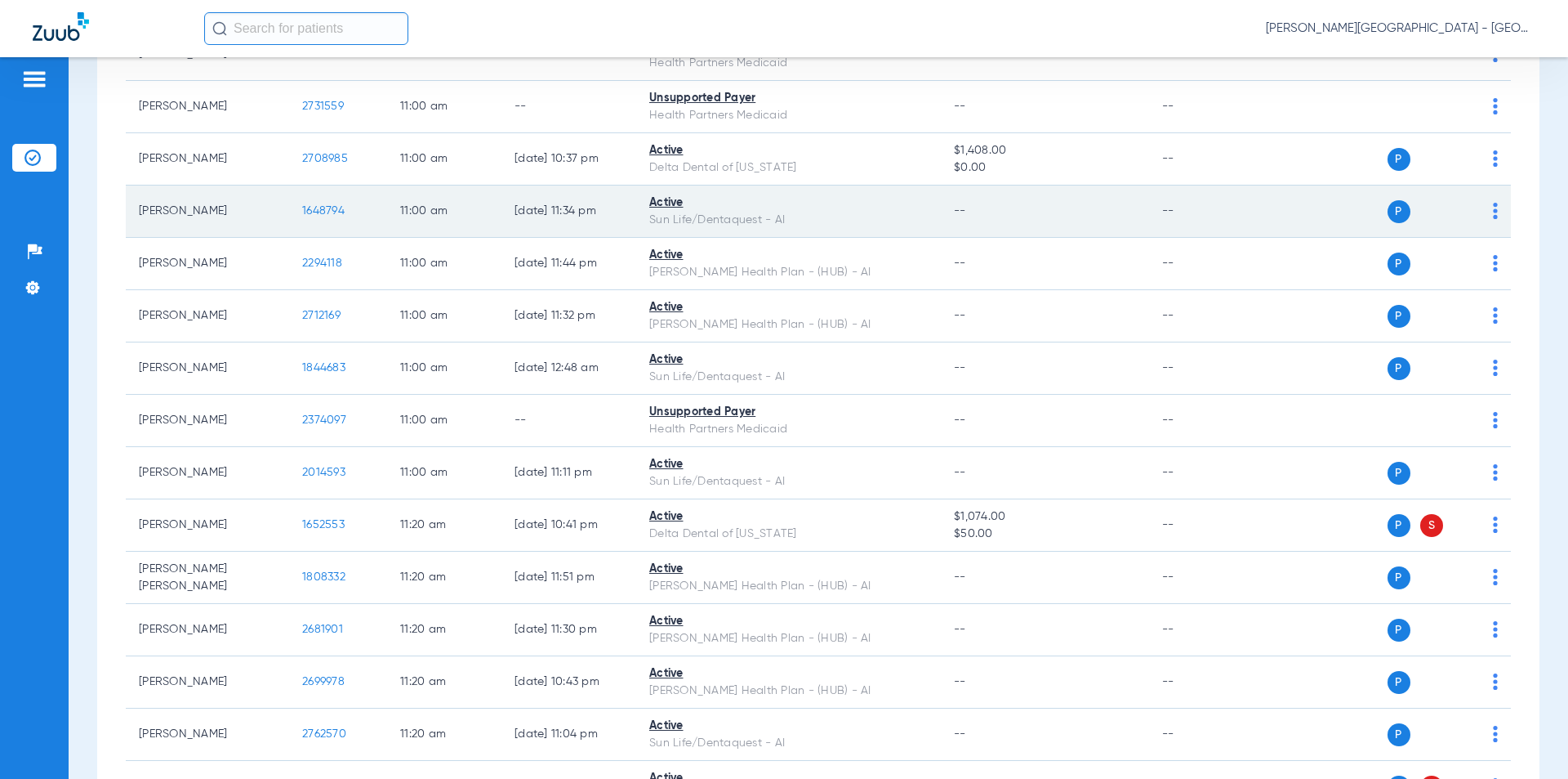
scroll to position [6594, 0]
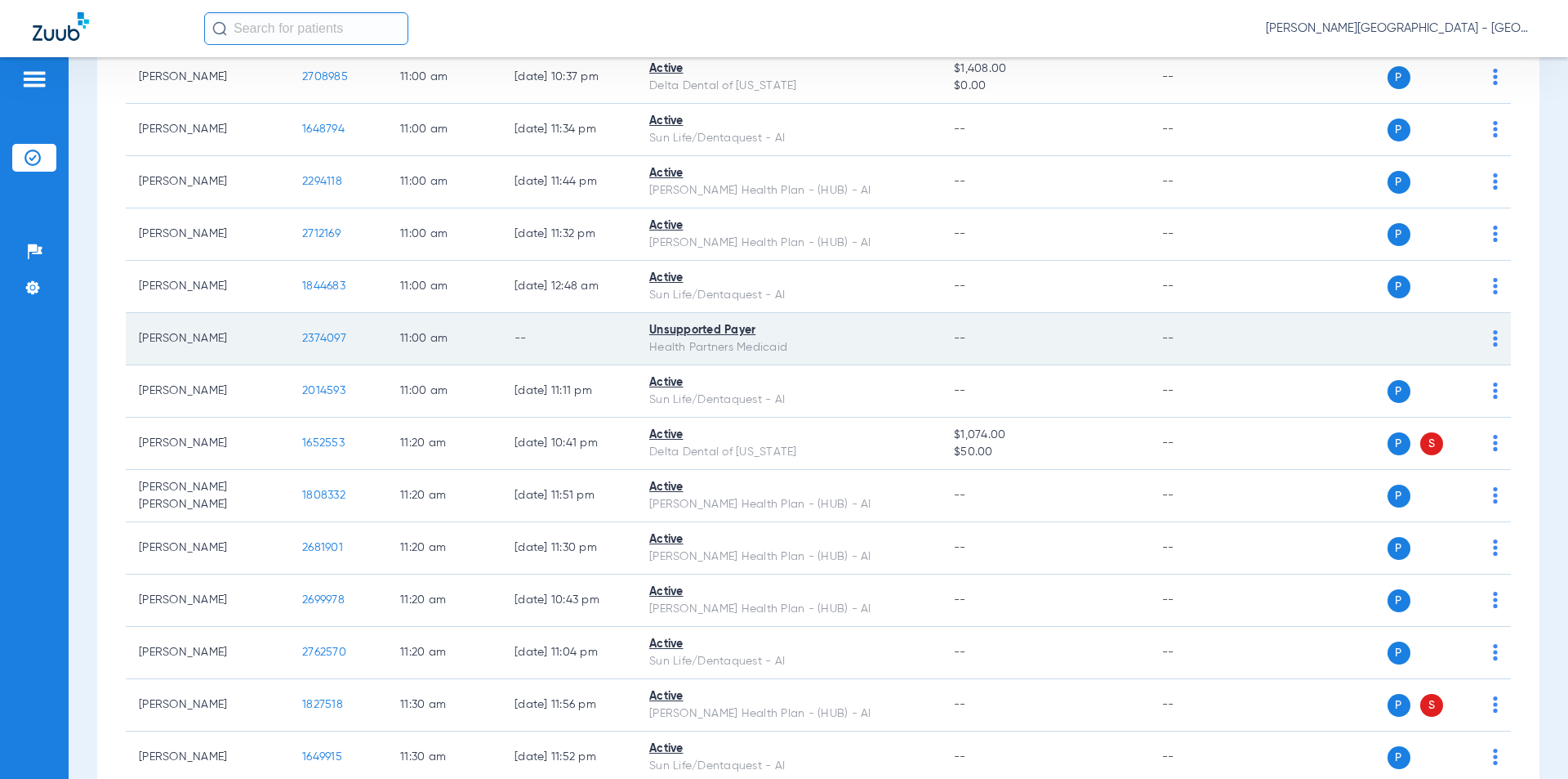
click at [290, 319] on td "2374097" at bounding box center [338, 338] width 98 height 52
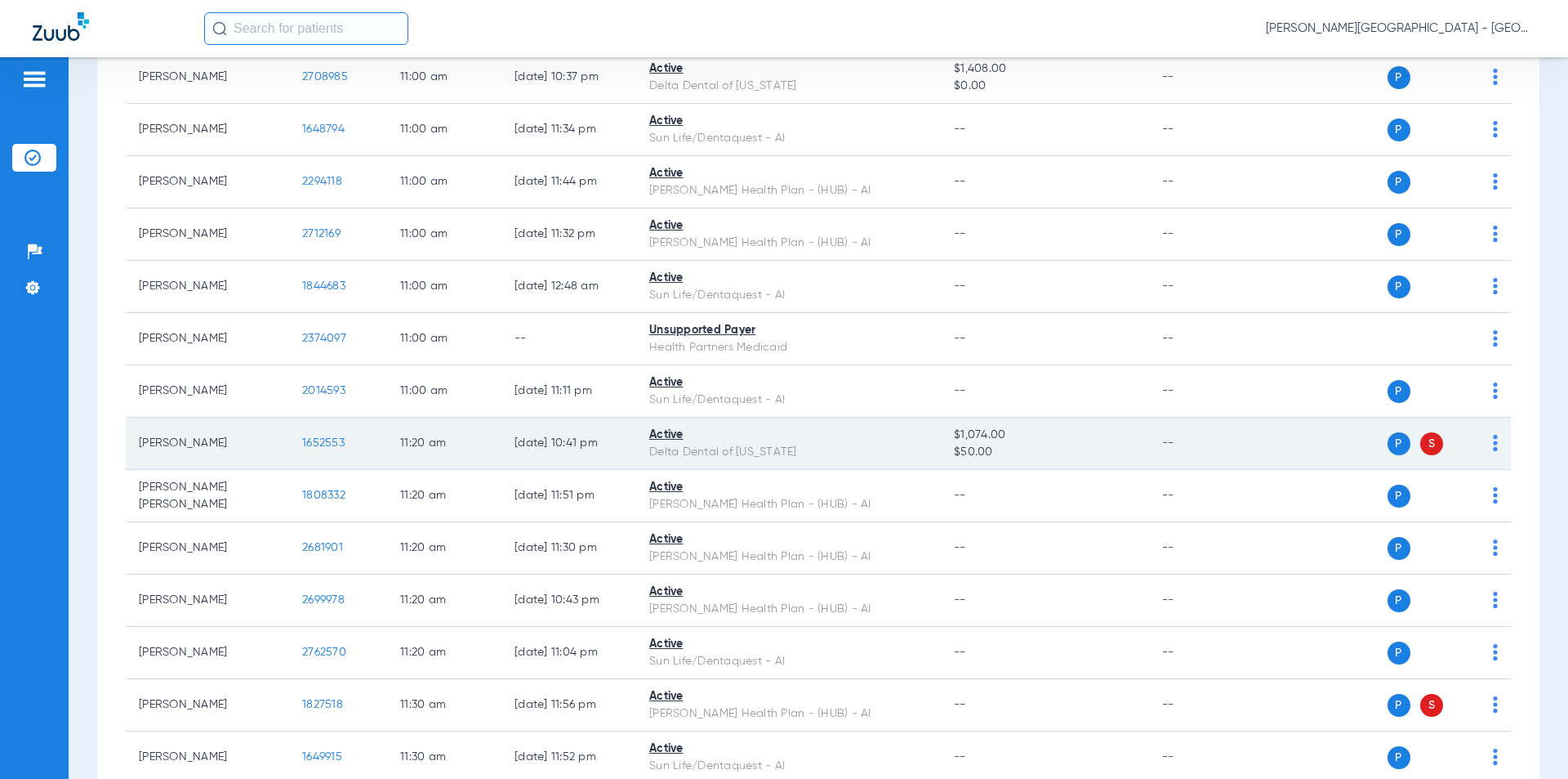
scroll to position [6675, 0]
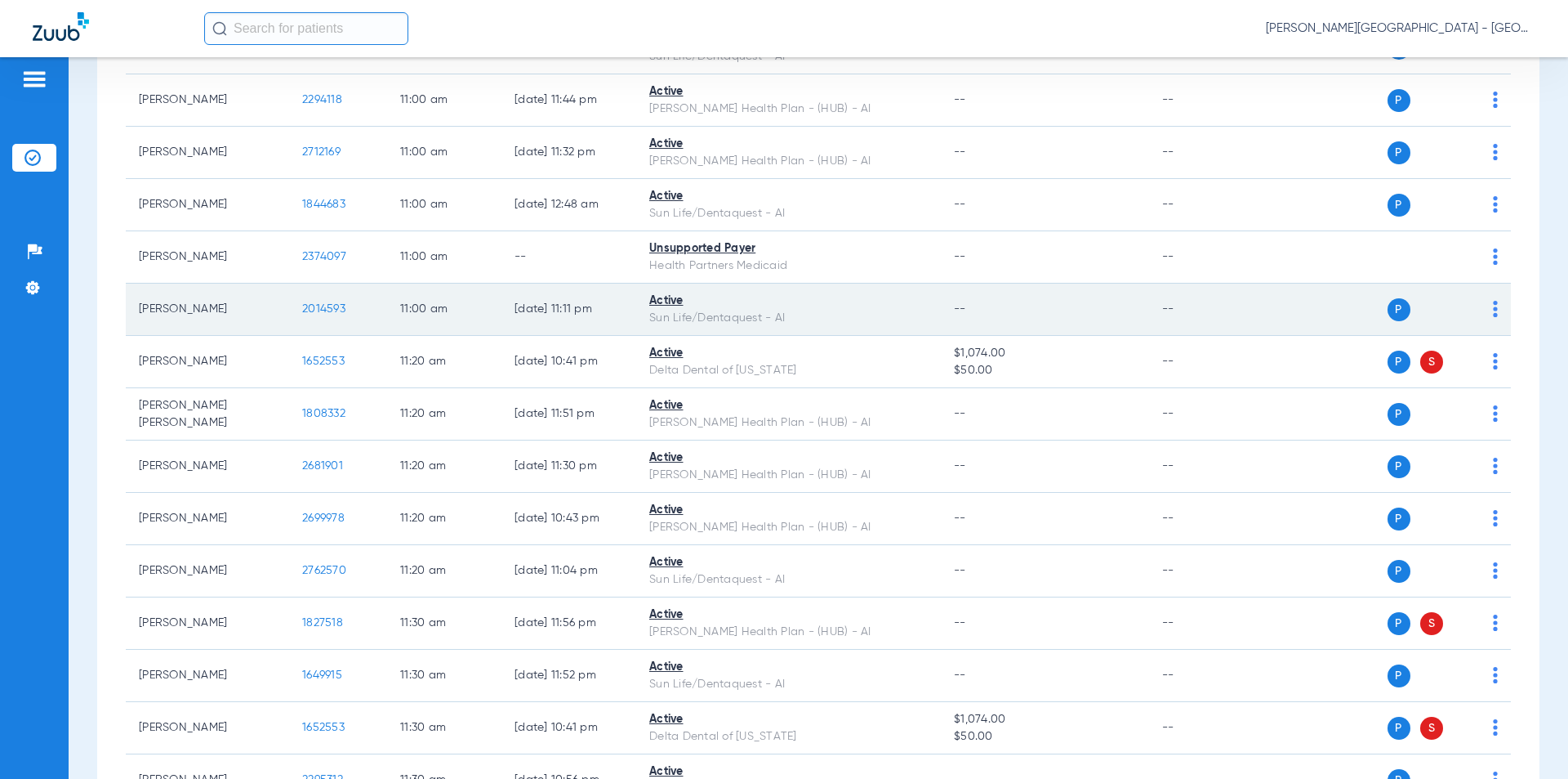
drag, startPoint x: 298, startPoint y: 287, endPoint x: 337, endPoint y: 285, distance: 39.1
click at [292, 286] on td "2014593" at bounding box center [338, 309] width 98 height 52
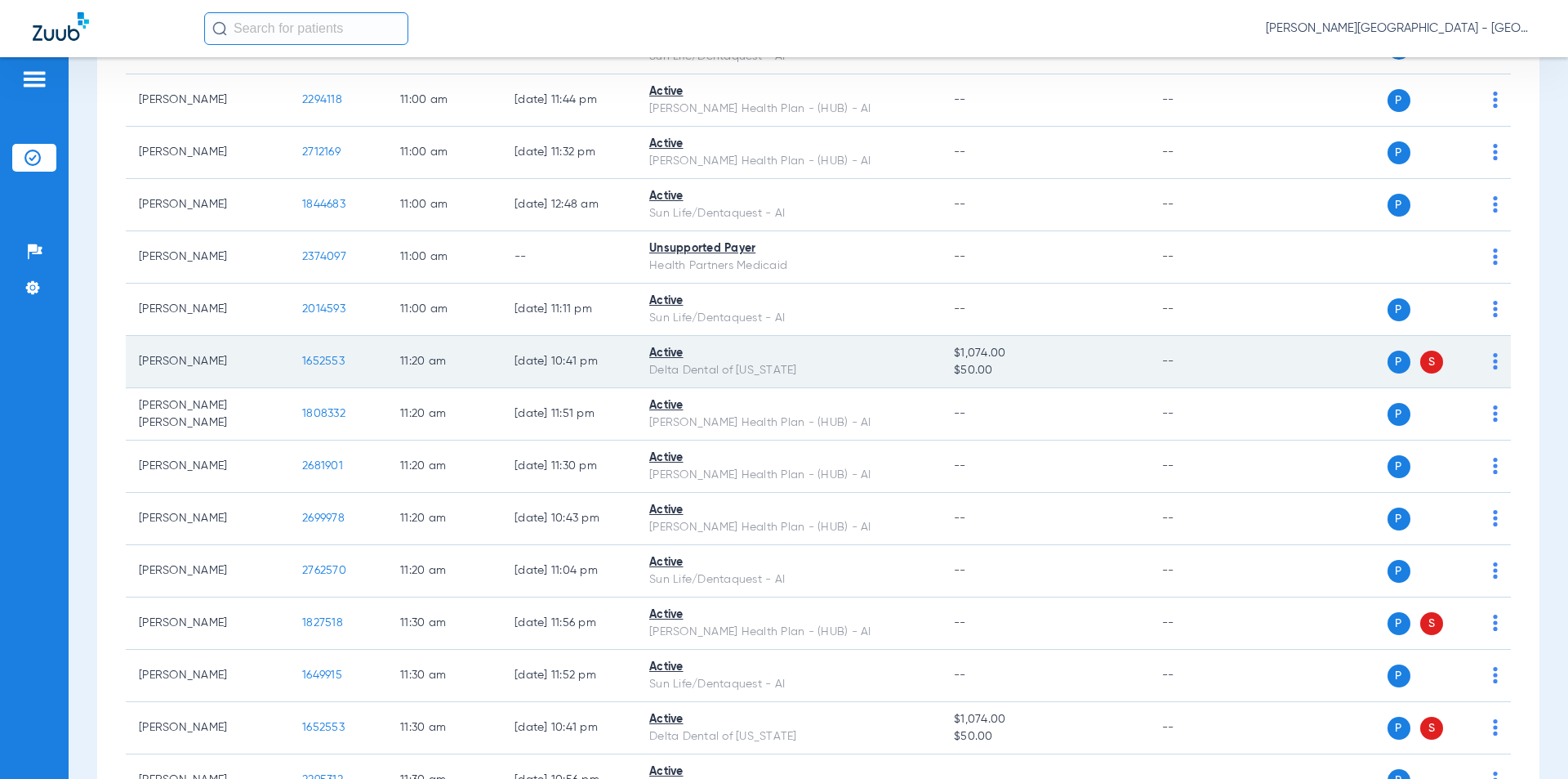
drag, startPoint x: 284, startPoint y: 340, endPoint x: 333, endPoint y: 344, distance: 49.2
click at [279, 340] on tr "[PERSON_NAME] 1652553 11:20 AM [DATE] 10:41 PM Active Delta Dental of [US_STATE…" at bounding box center [818, 361] width 1385 height 52
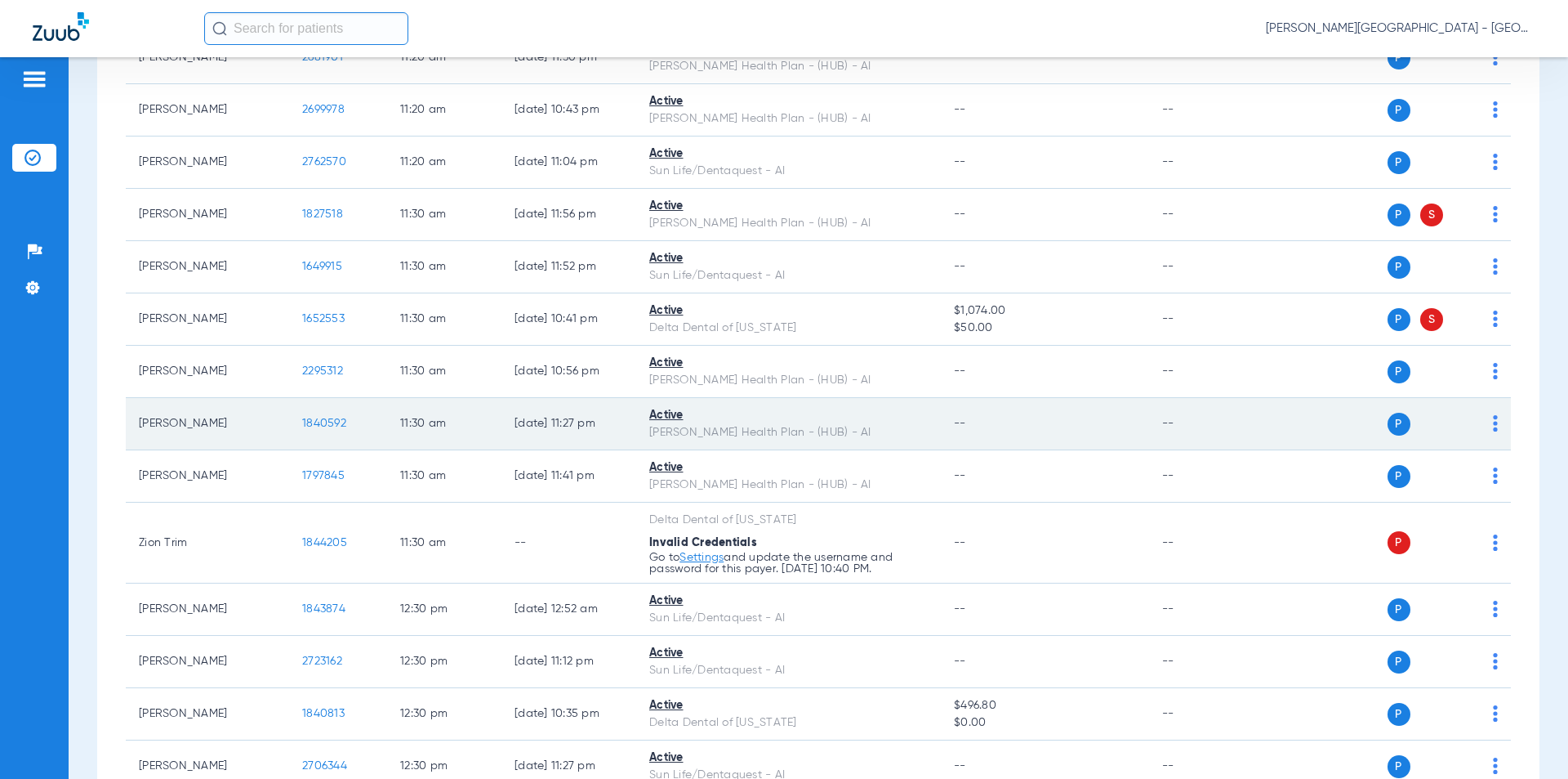
scroll to position [7166, 0]
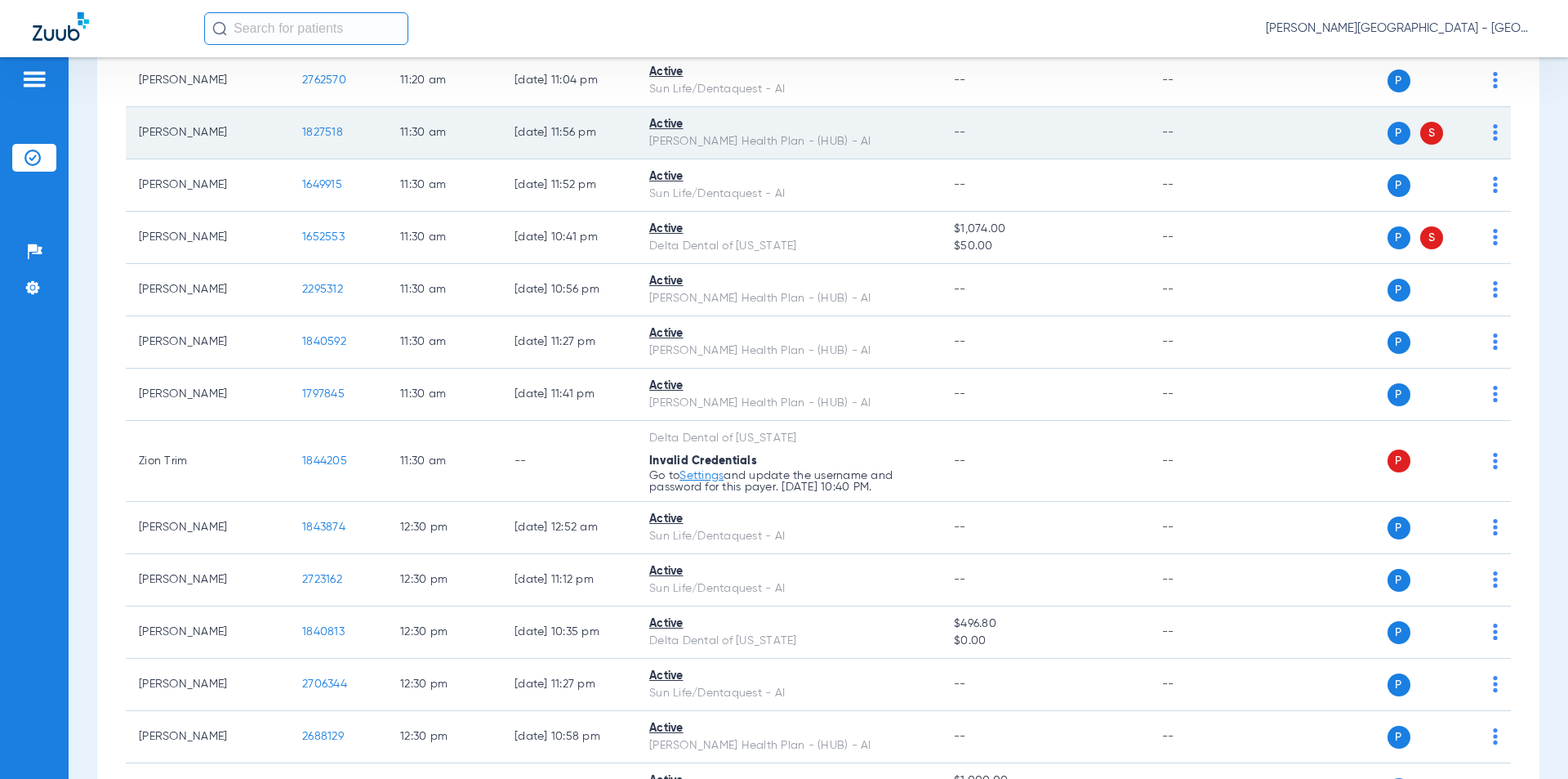
drag, startPoint x: 350, startPoint y: 112, endPoint x: 307, endPoint y: 111, distance: 43.0
click at [277, 111] on tr "[PERSON_NAME] 1827518 11:30 AM [DATE] 11:56 PM Active [PERSON_NAME] Health Plan…" at bounding box center [818, 132] width 1385 height 52
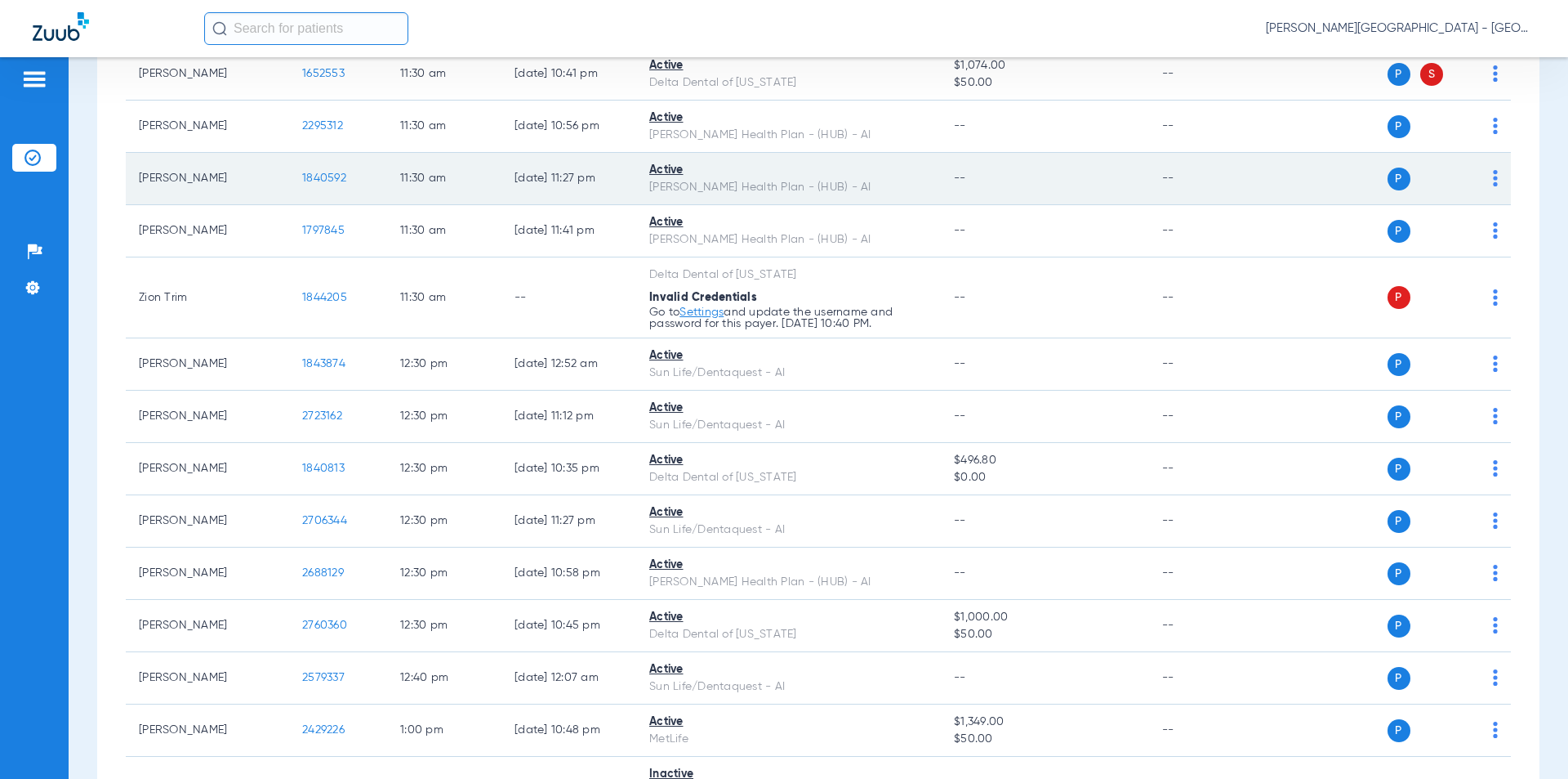
scroll to position [7411, 0]
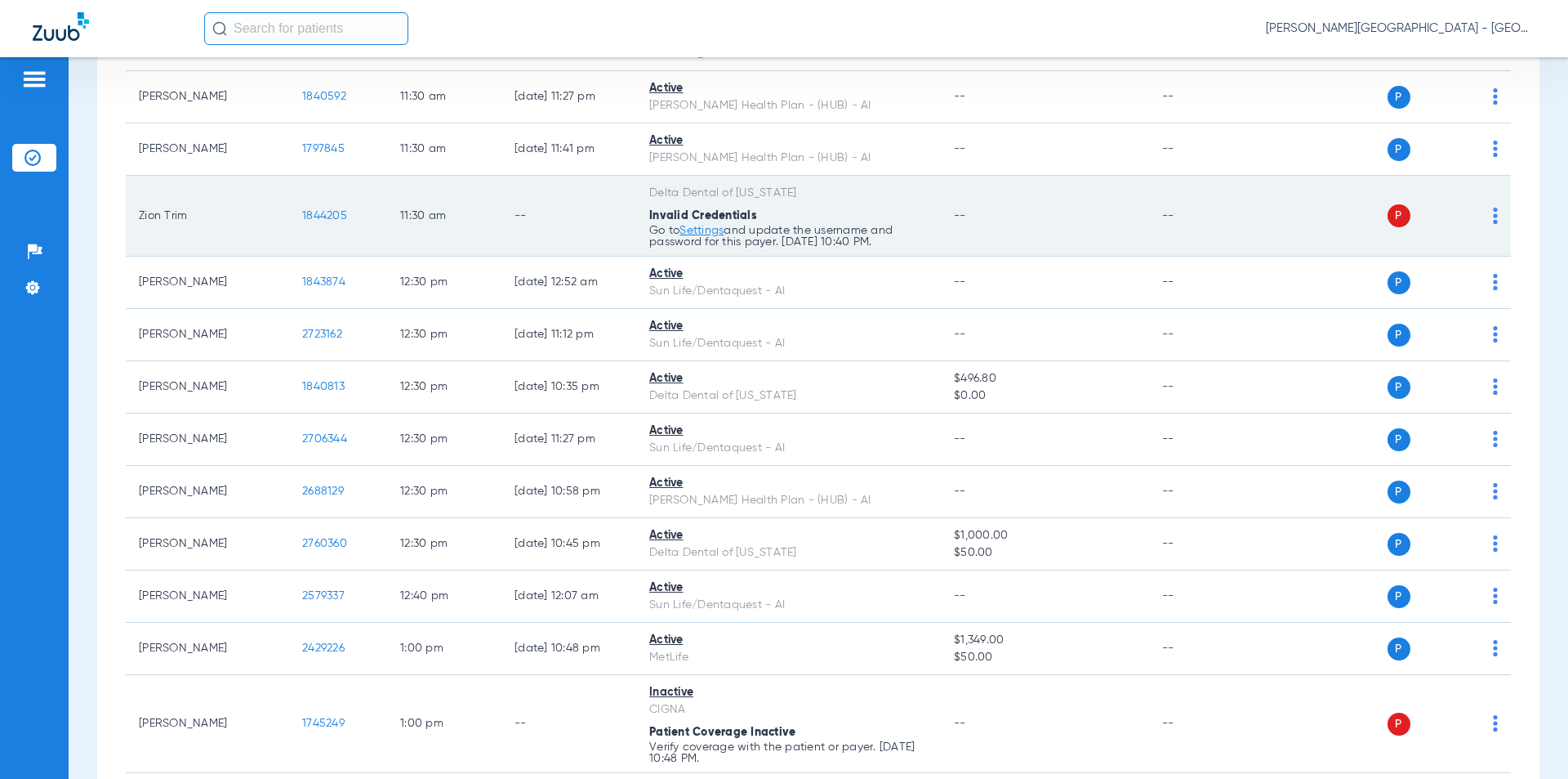
drag, startPoint x: 345, startPoint y: 195, endPoint x: 317, endPoint y: 189, distance: 28.6
click at [269, 197] on tr "Zion Trim 1844205 11:30 AM -- Delta Dental of [US_STATE] Invalid Credentials Go…" at bounding box center [818, 216] width 1385 height 81
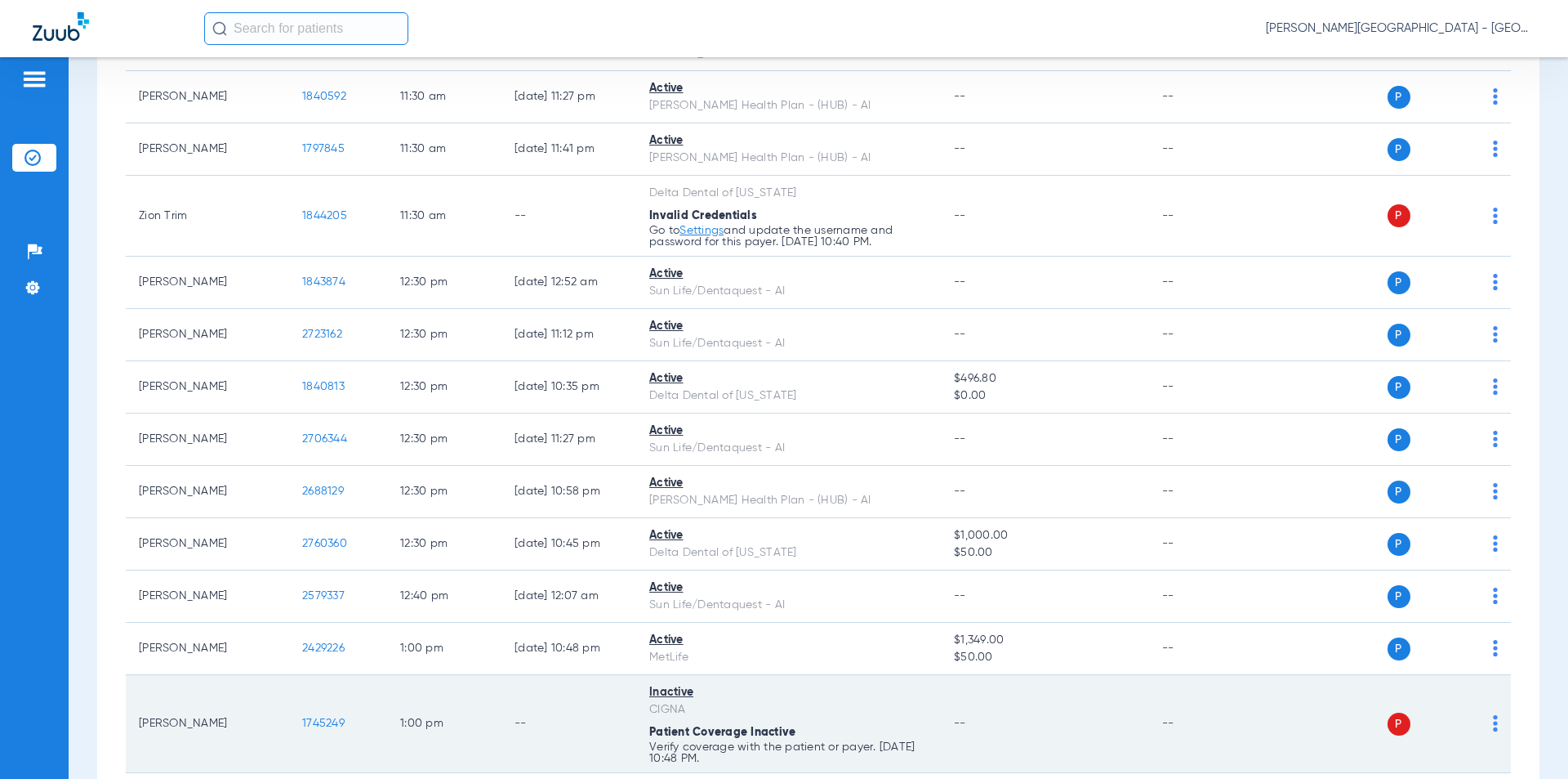
click at [288, 701] on tr "[PERSON_NAME] 1745249 1:00 PM -- Inactive CIGNA Patient Coverage Inactive Verif…" at bounding box center [818, 724] width 1385 height 98
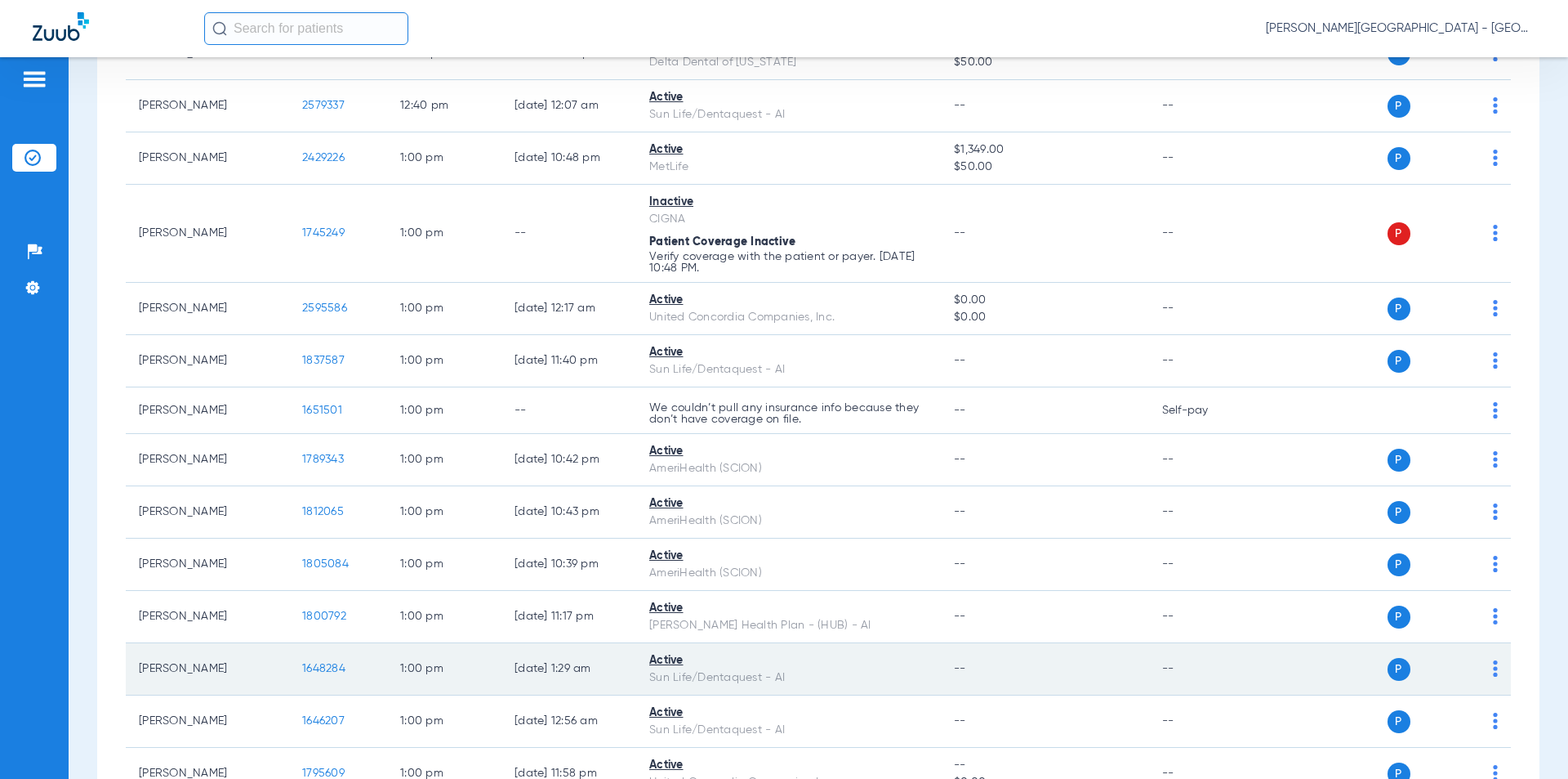
scroll to position [7983, 0]
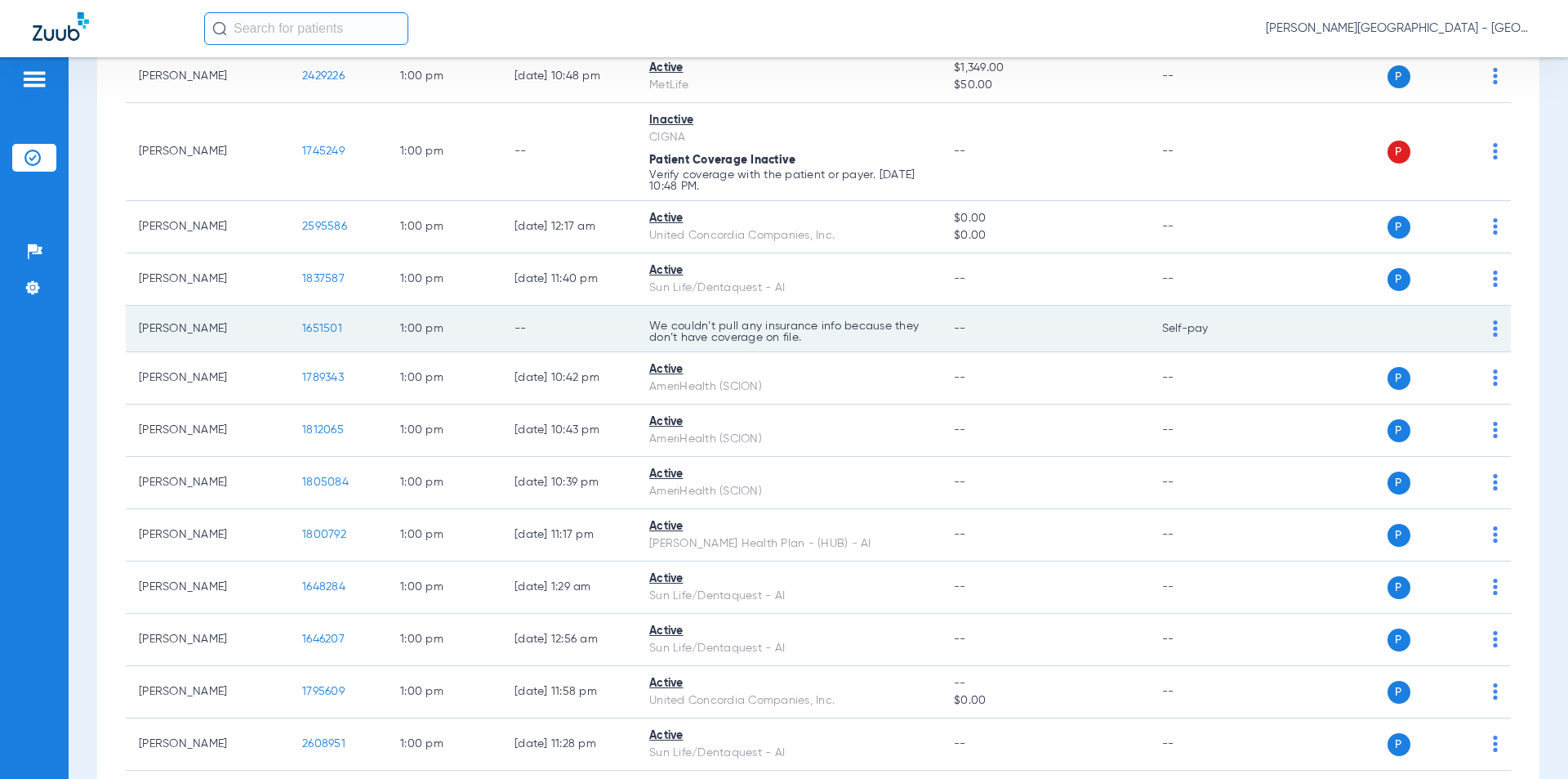
click at [276, 311] on tr "[PERSON_NAME] 1651501 1:00 PM -- We couldn’t pull any insurance info because th…" at bounding box center [818, 329] width 1385 height 46
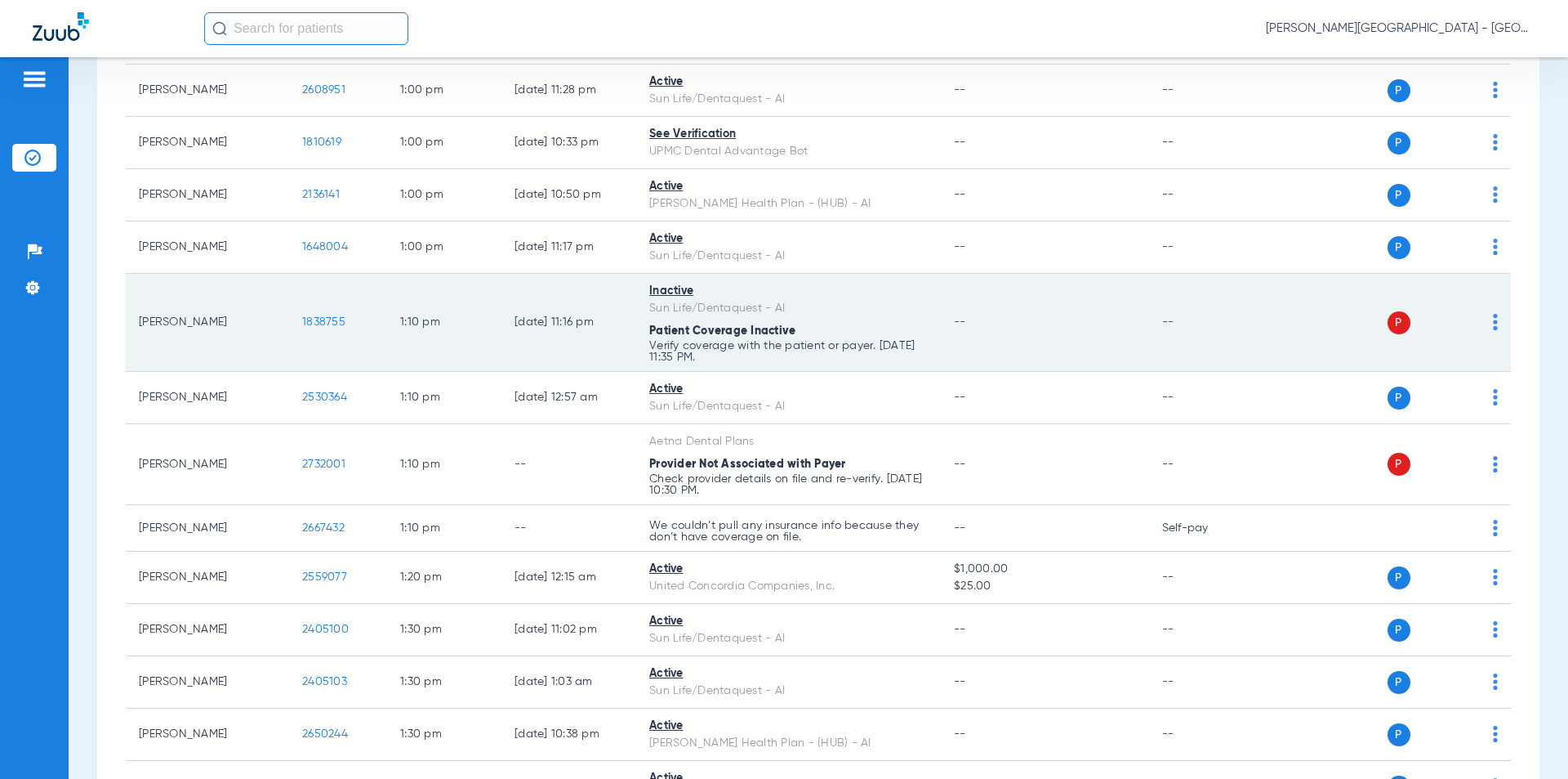
scroll to position [8719, 0]
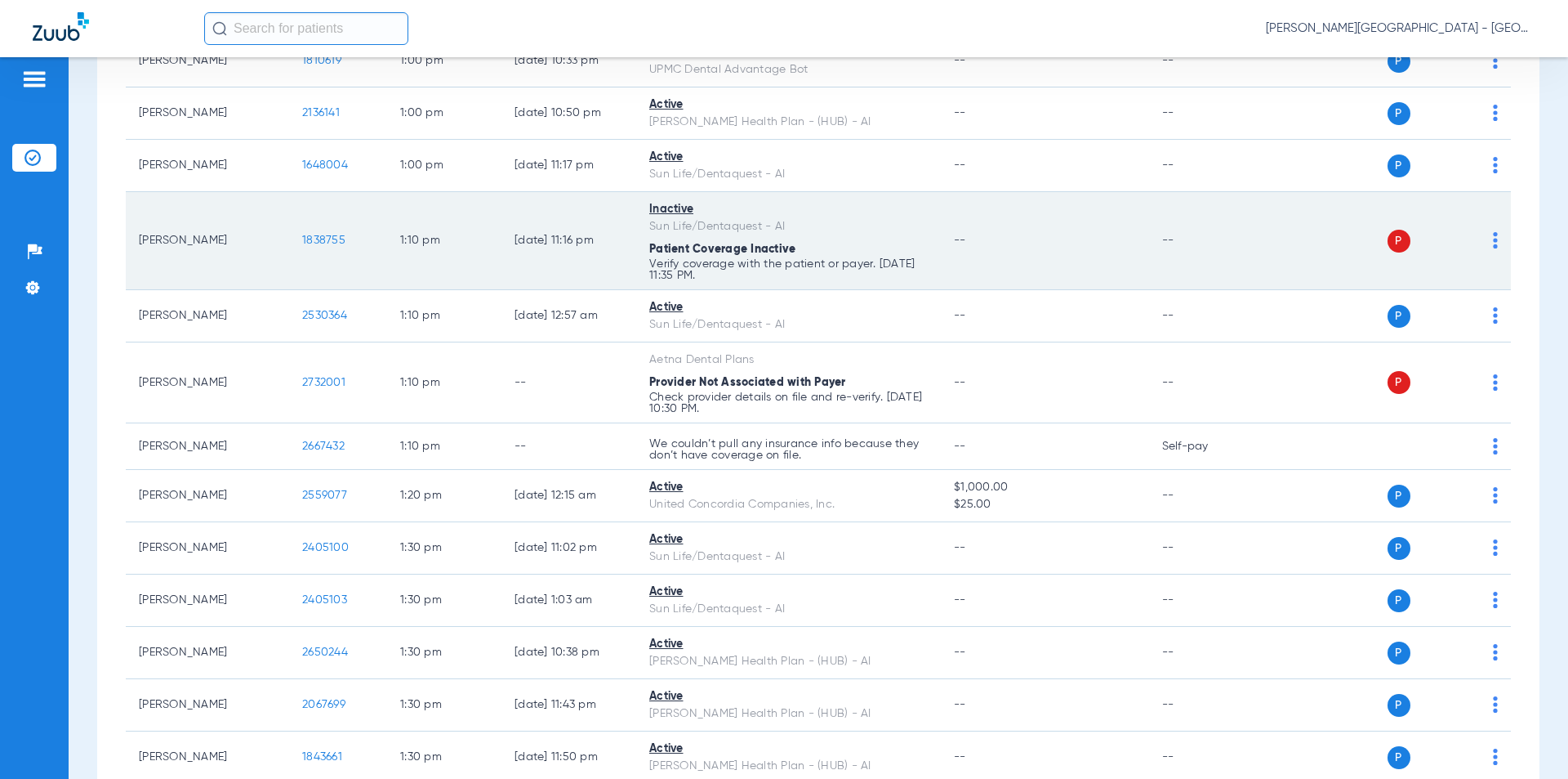
drag, startPoint x: 348, startPoint y: 217, endPoint x: 296, endPoint y: 218, distance: 52.0
click at [296, 218] on td "1838755" at bounding box center [338, 241] width 98 height 98
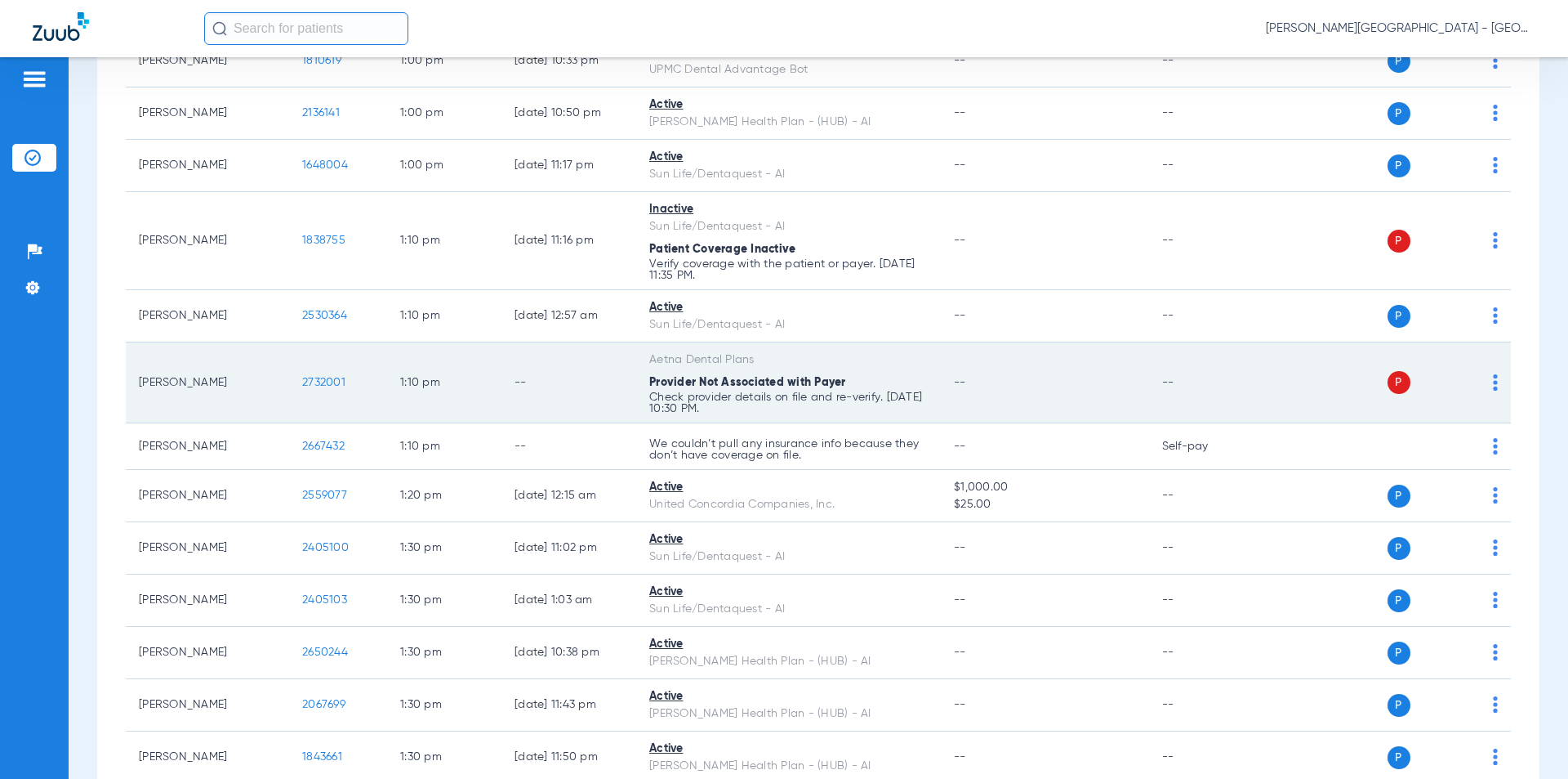
drag, startPoint x: 304, startPoint y: 356, endPoint x: 325, endPoint y: 359, distance: 21.2
click at [295, 358] on td "2732001" at bounding box center [338, 383] width 98 height 81
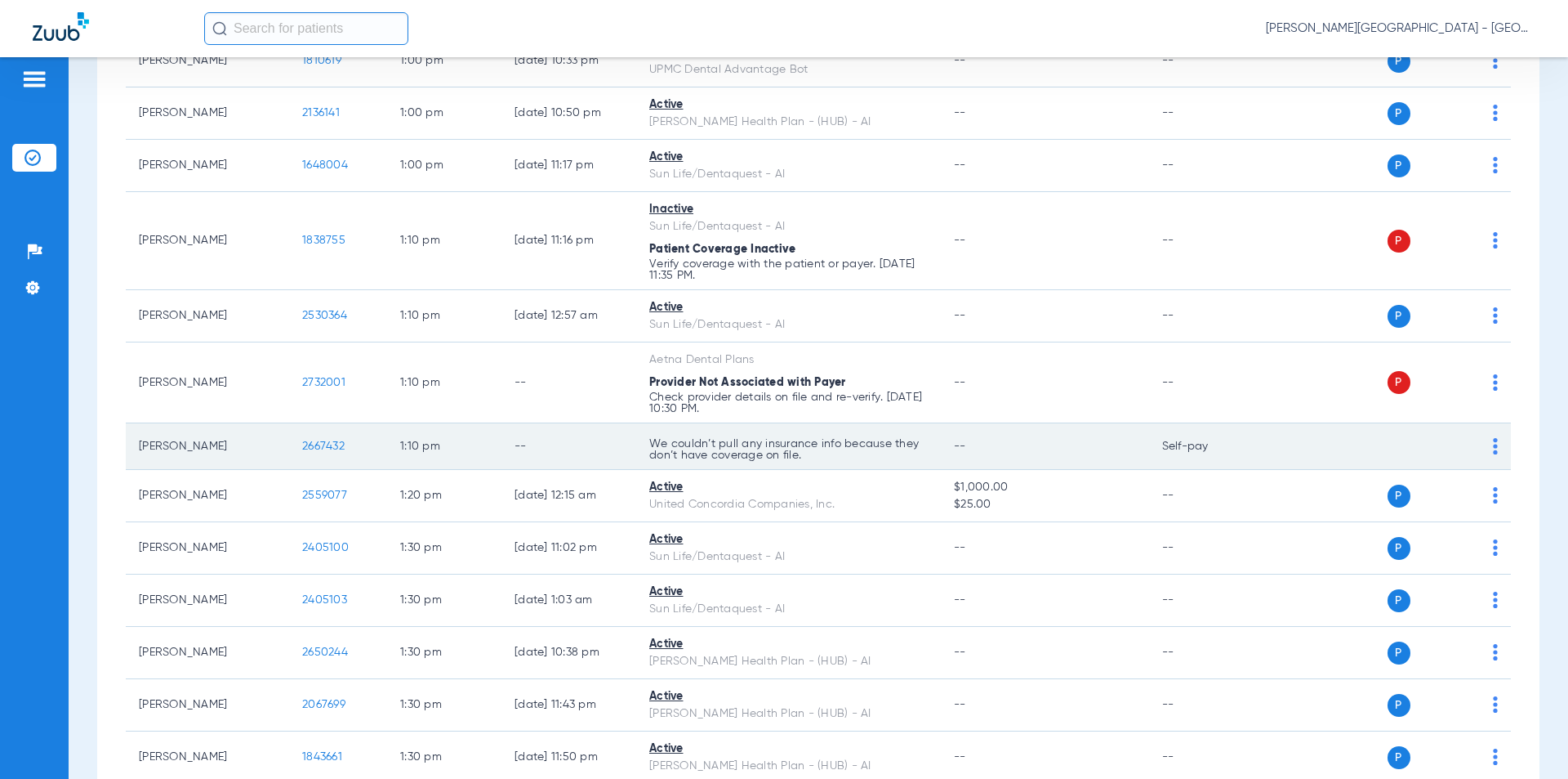
click at [293, 424] on td "2667432" at bounding box center [338, 447] width 98 height 46
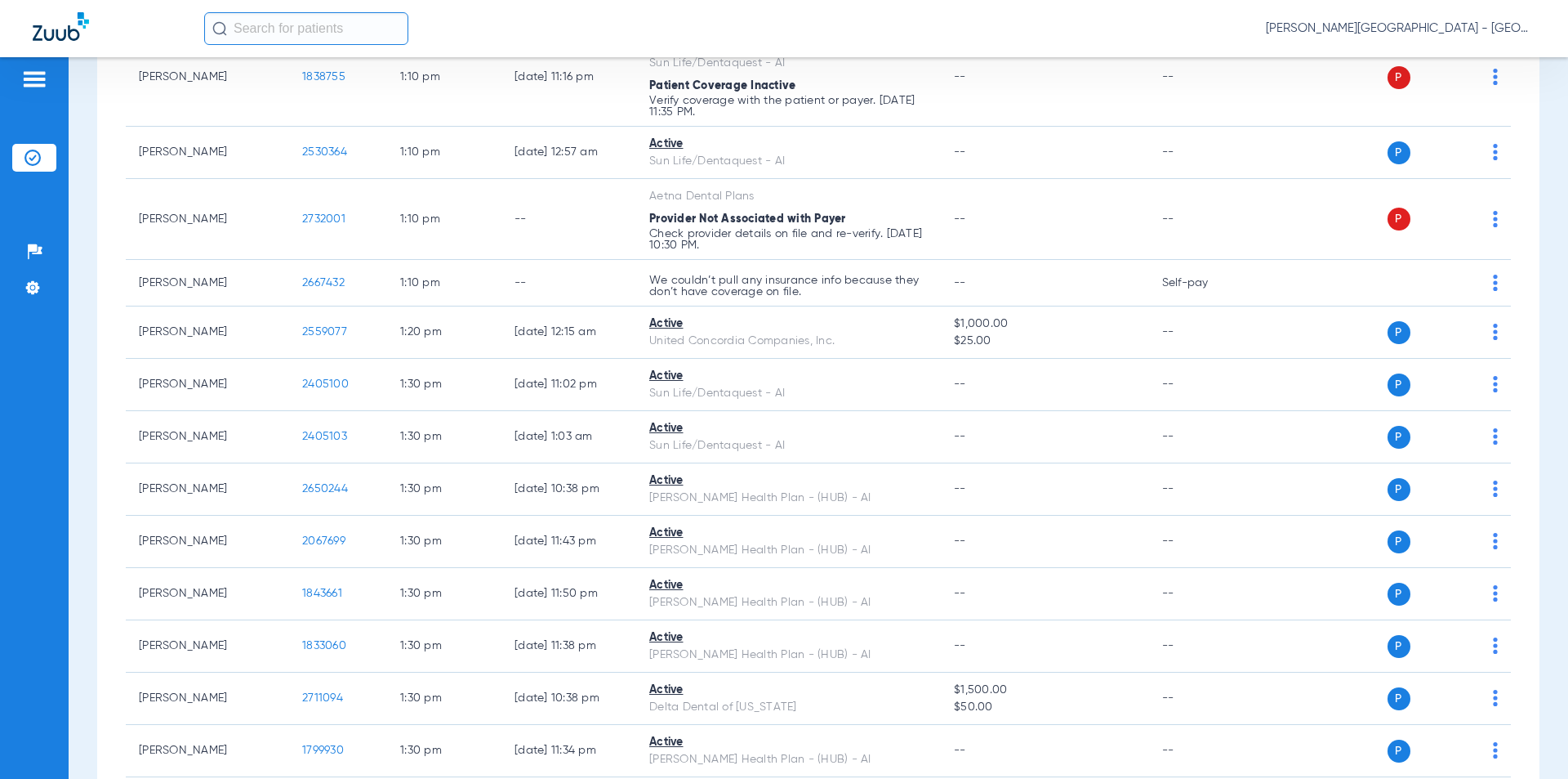
scroll to position [9617, 0]
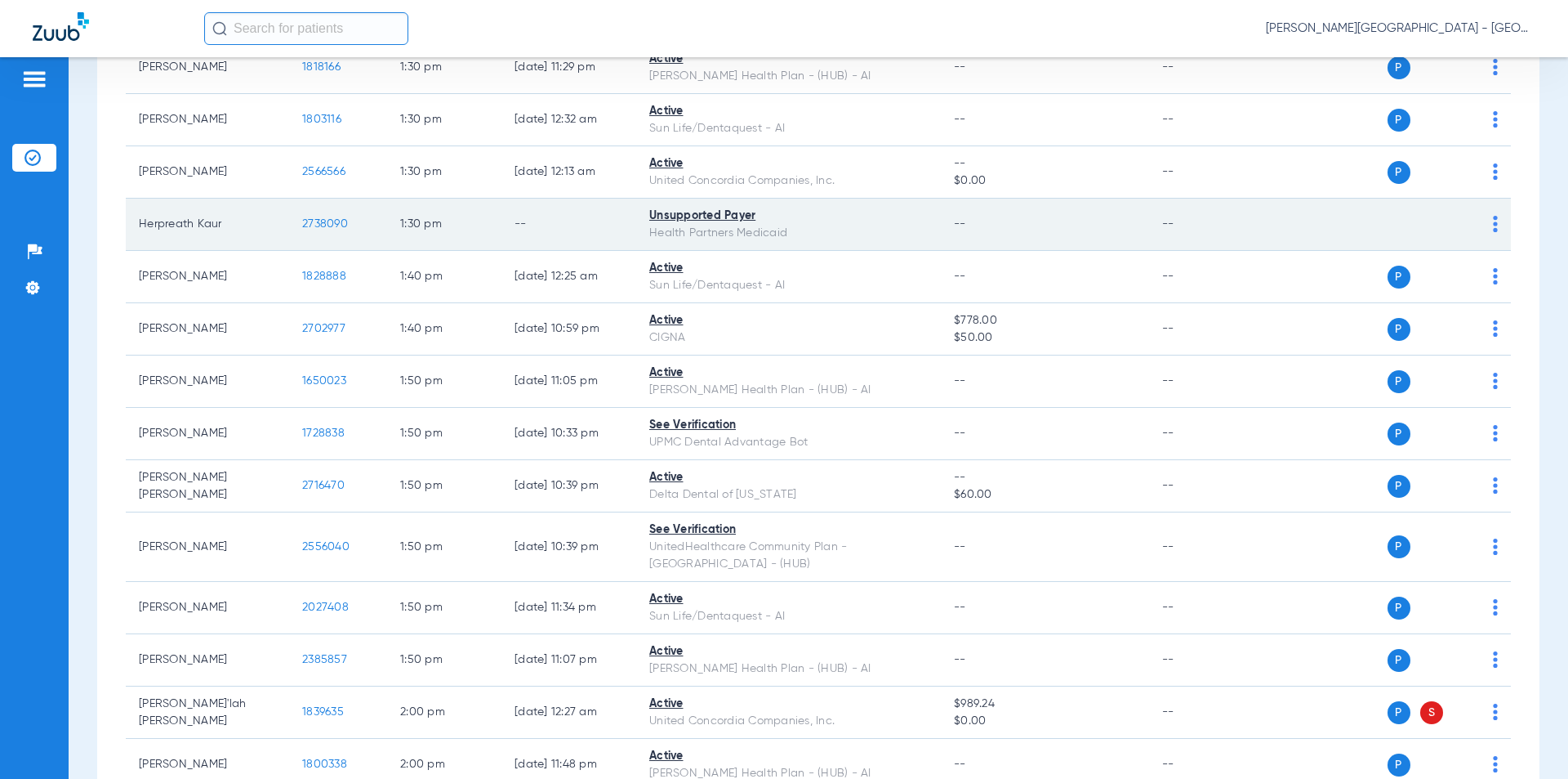
drag, startPoint x: 343, startPoint y: 201, endPoint x: 289, endPoint y: 199, distance: 54.0
click at [289, 199] on td "2738090" at bounding box center [338, 224] width 98 height 52
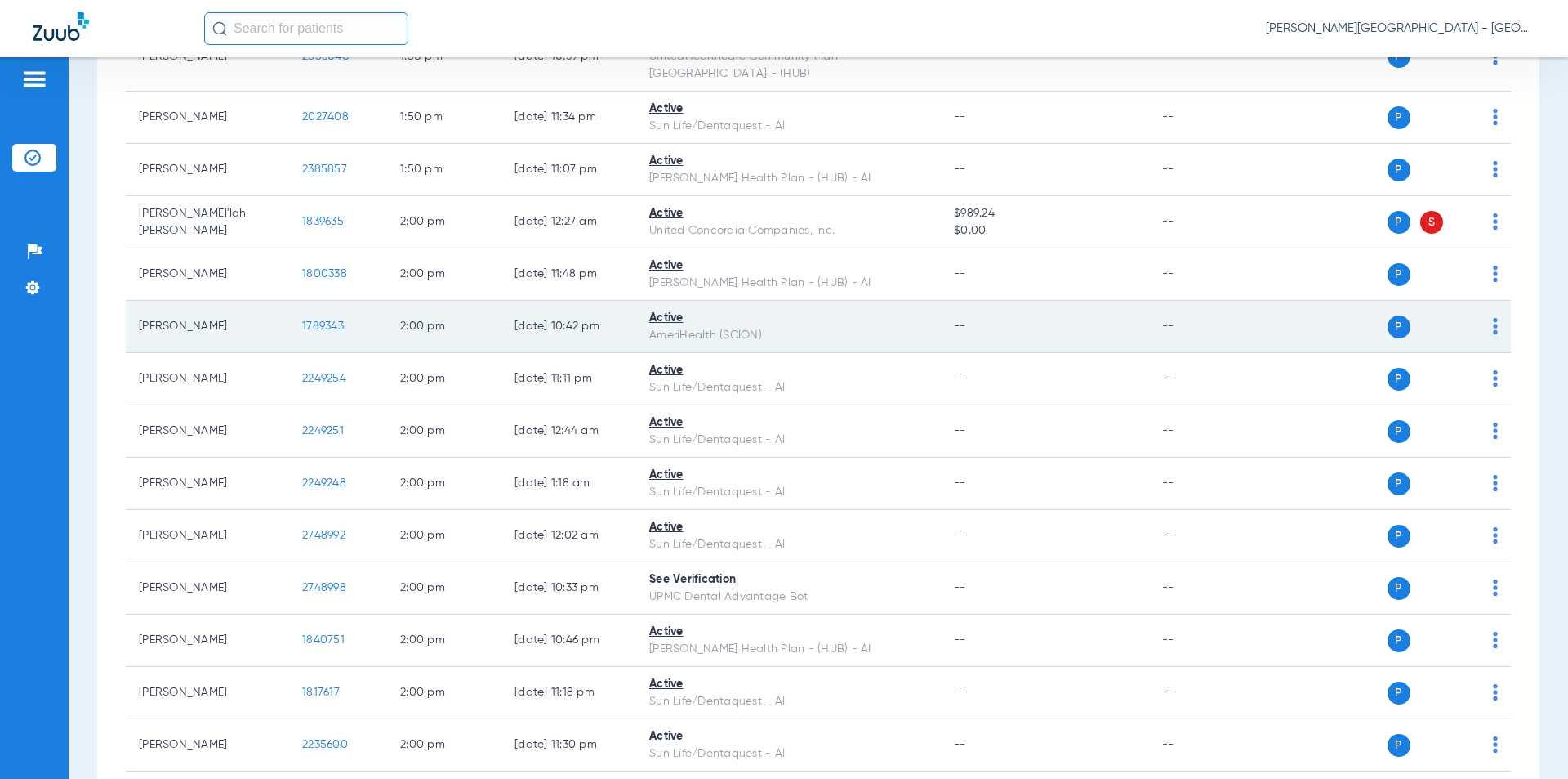
scroll to position [10189, 0]
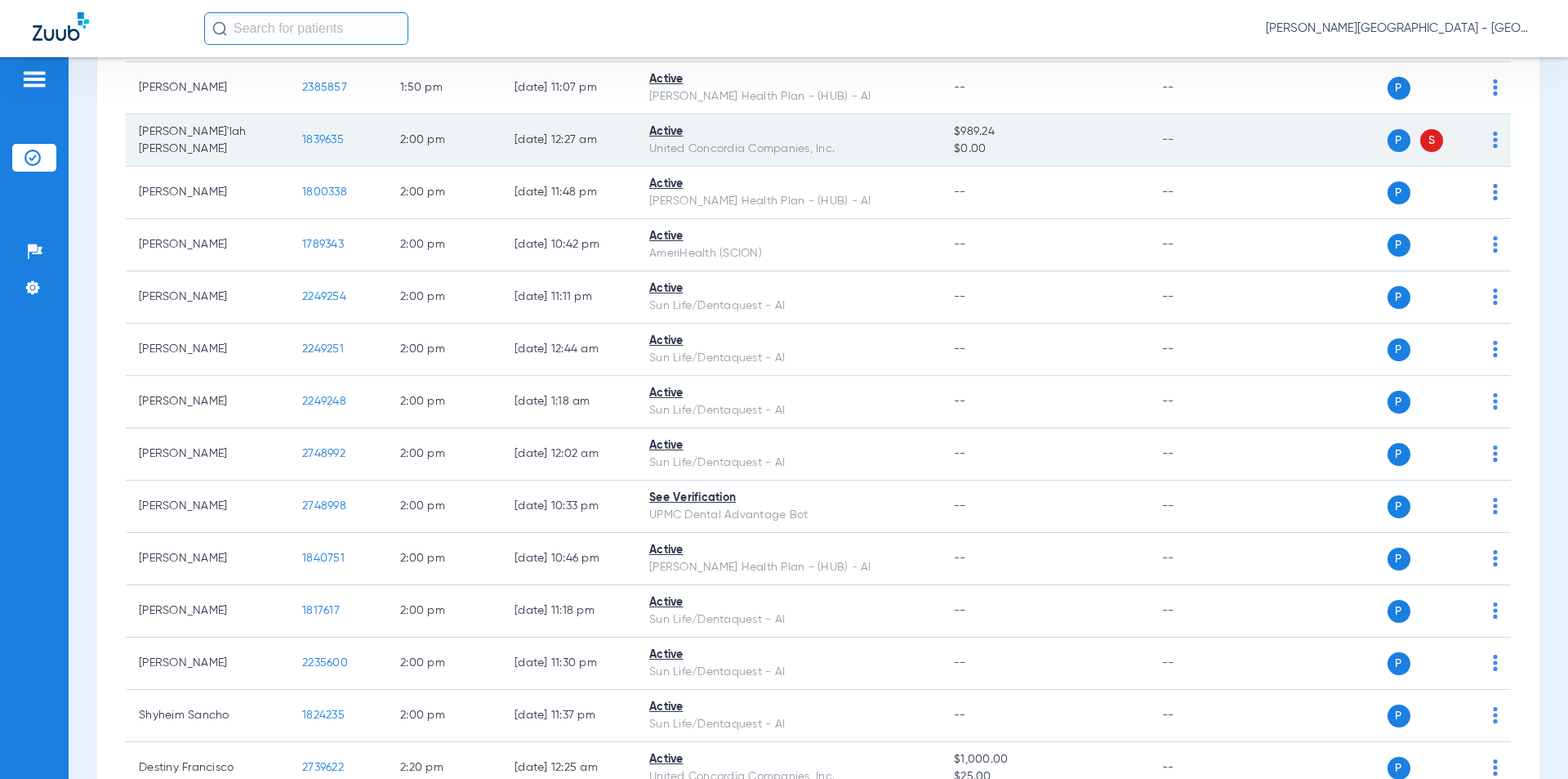
drag, startPoint x: 314, startPoint y: 103, endPoint x: 284, endPoint y: 101, distance: 30.1
click at [284, 114] on tr "[PERSON_NAME]'lah [PERSON_NAME] 1839635 2:00 PM [DATE] 12:27 AM Active United C…" at bounding box center [818, 140] width 1385 height 52
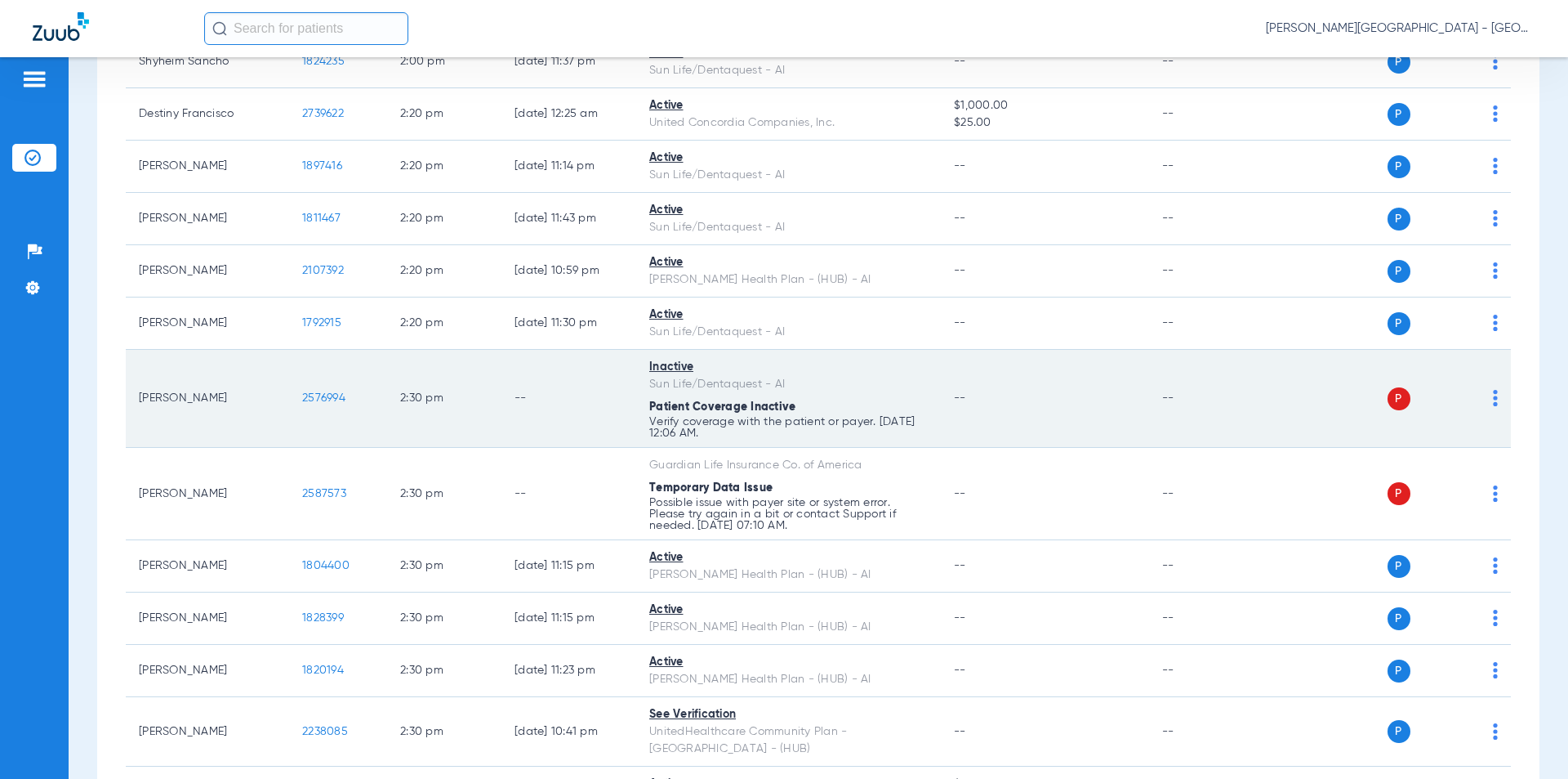
scroll to position [11006, 0]
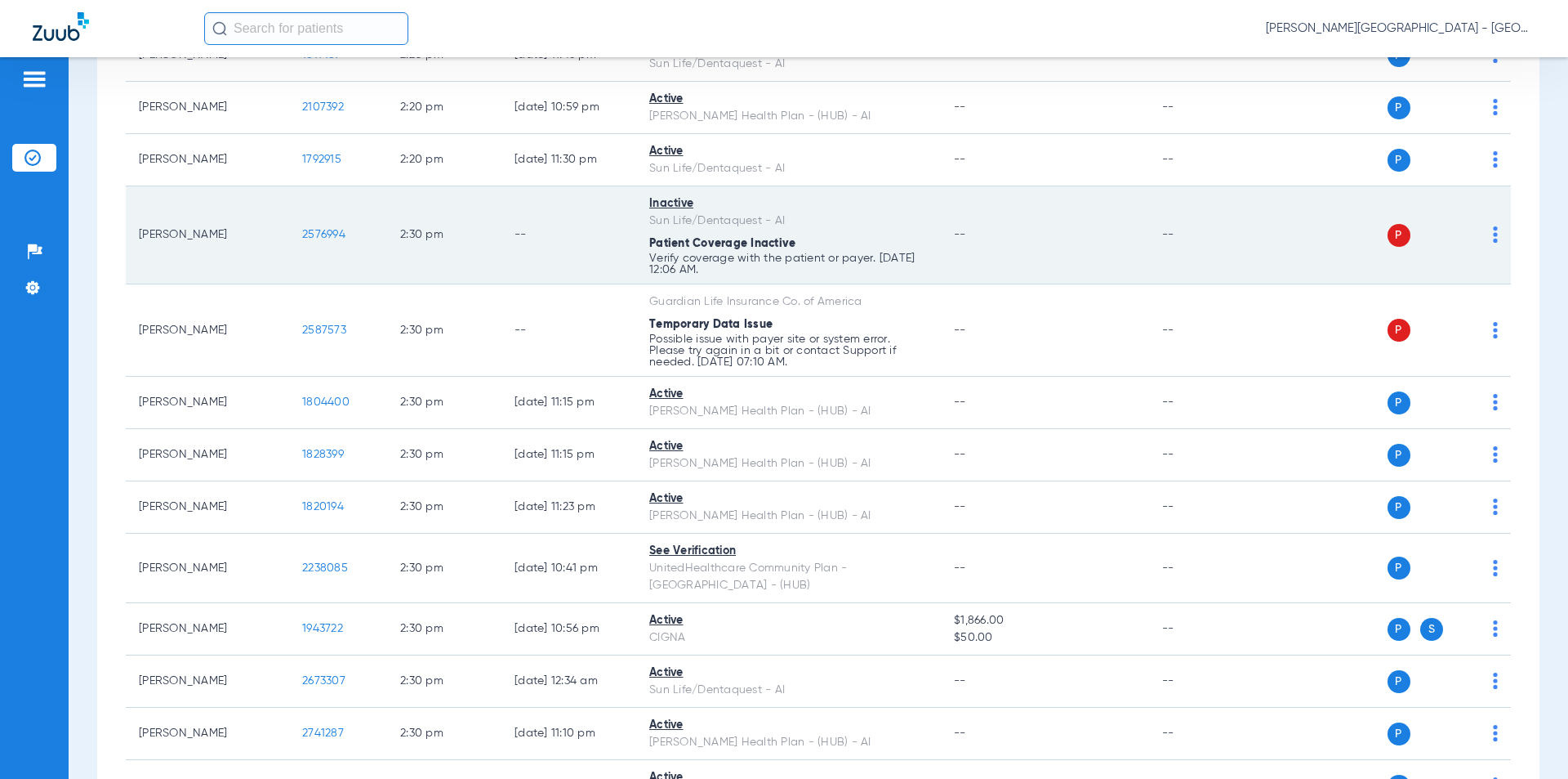
drag, startPoint x: 360, startPoint y: 194, endPoint x: 283, endPoint y: 196, distance: 77.0
click at [283, 196] on tr "[PERSON_NAME] 2576994 2:30 PM -- Inactive Sun Life/Dentaquest - AI Patient Cove…" at bounding box center [818, 235] width 1385 height 98
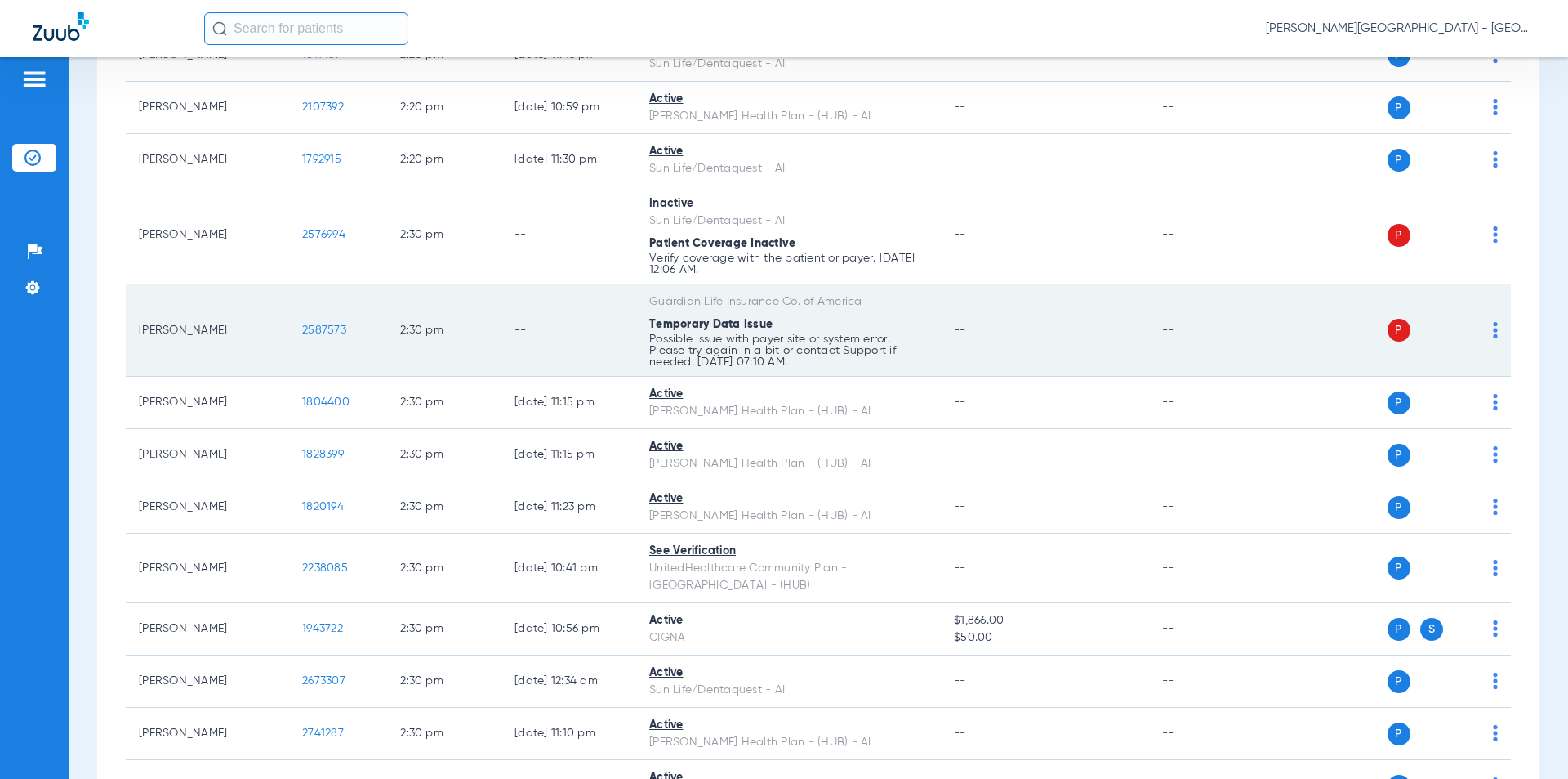
drag, startPoint x: 344, startPoint y: 294, endPoint x: 313, endPoint y: 289, distance: 31.4
click at [299, 294] on td "2587573" at bounding box center [338, 331] width 98 height 93
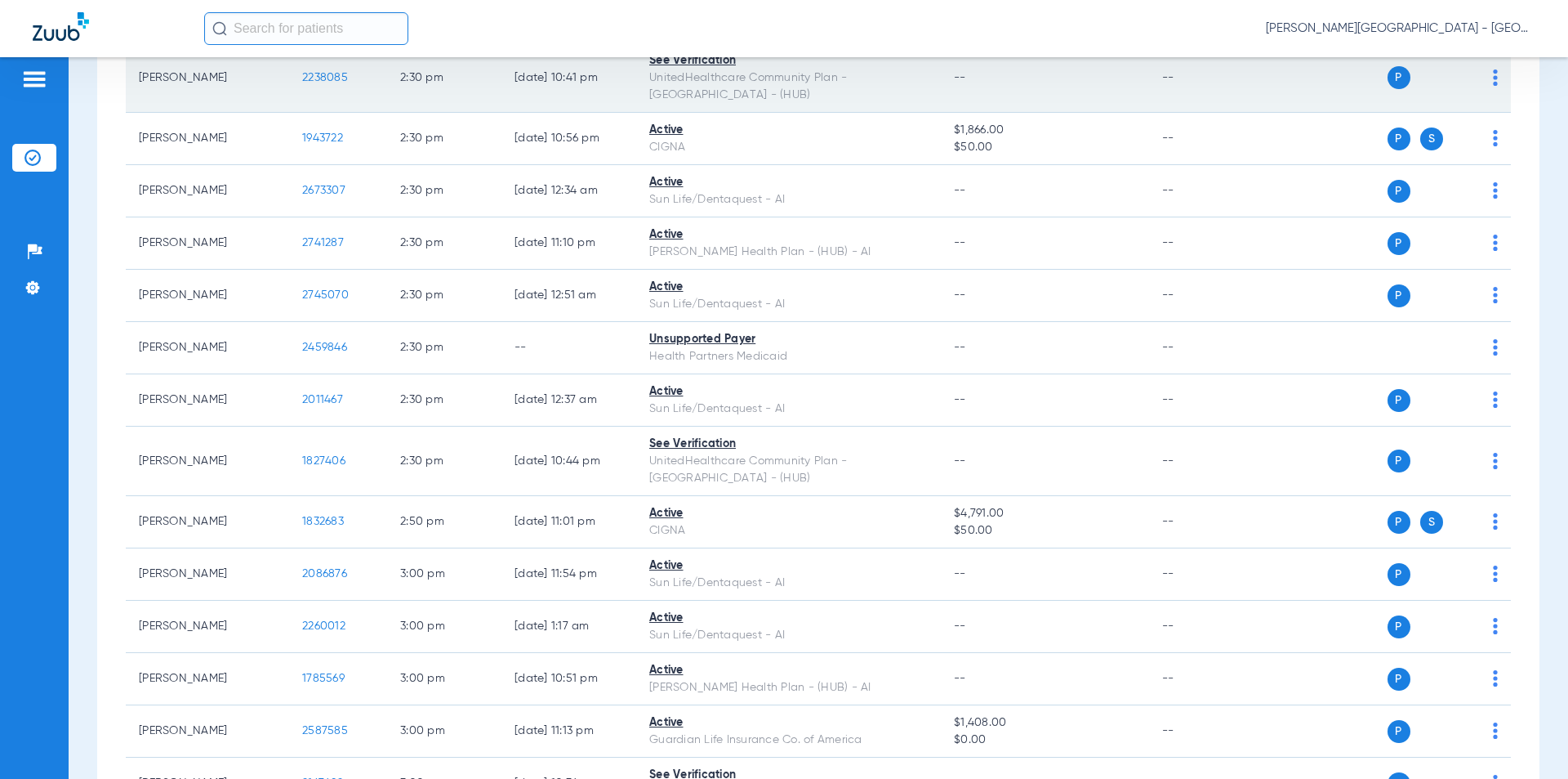
scroll to position [11578, 0]
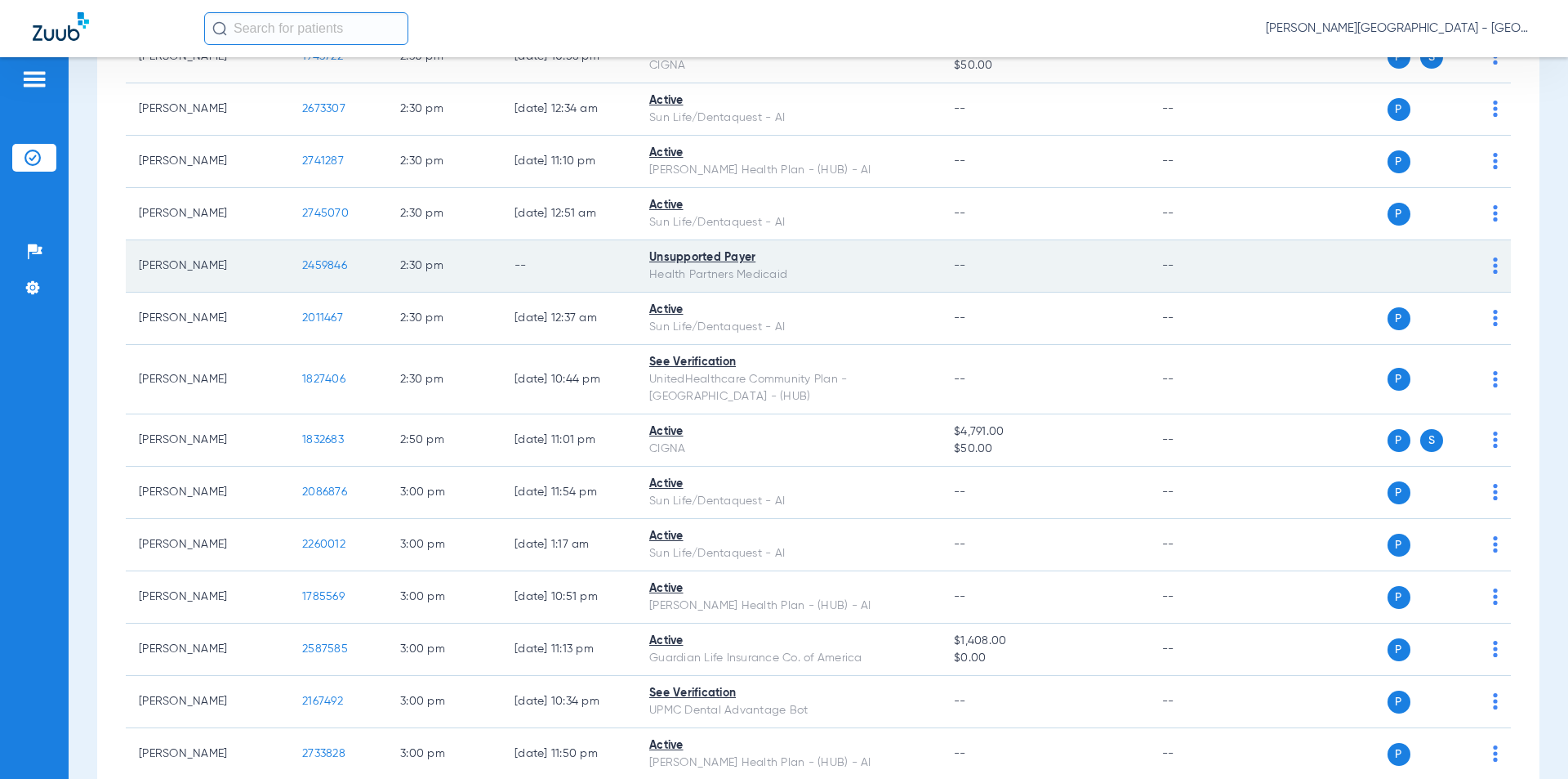
drag, startPoint x: 313, startPoint y: 205, endPoint x: 306, endPoint y: 204, distance: 7.1
click at [306, 240] on td "2459846" at bounding box center [338, 265] width 98 height 52
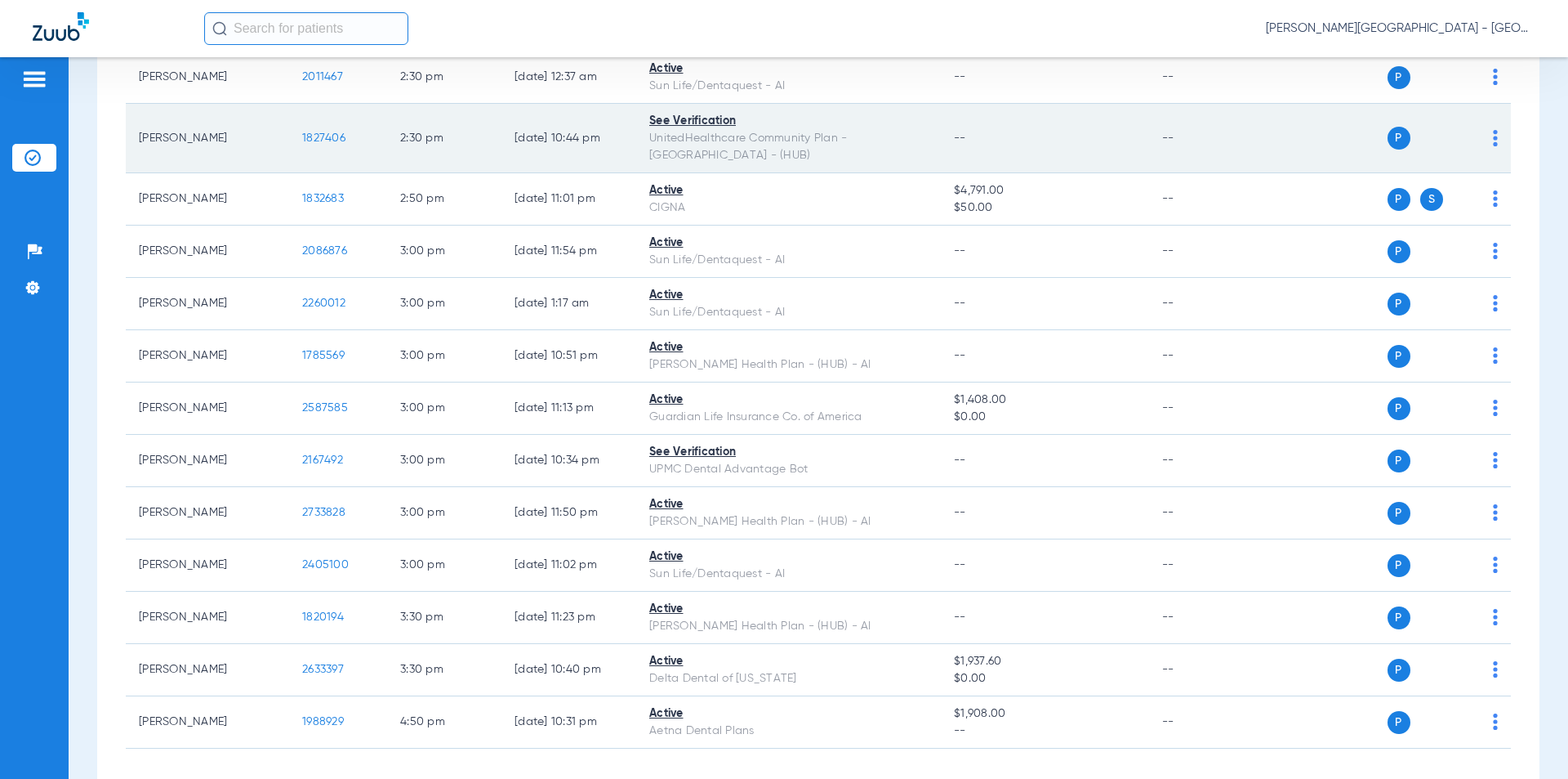
scroll to position [11574, 0]
